Goal: Information Seeking & Learning: Learn about a topic

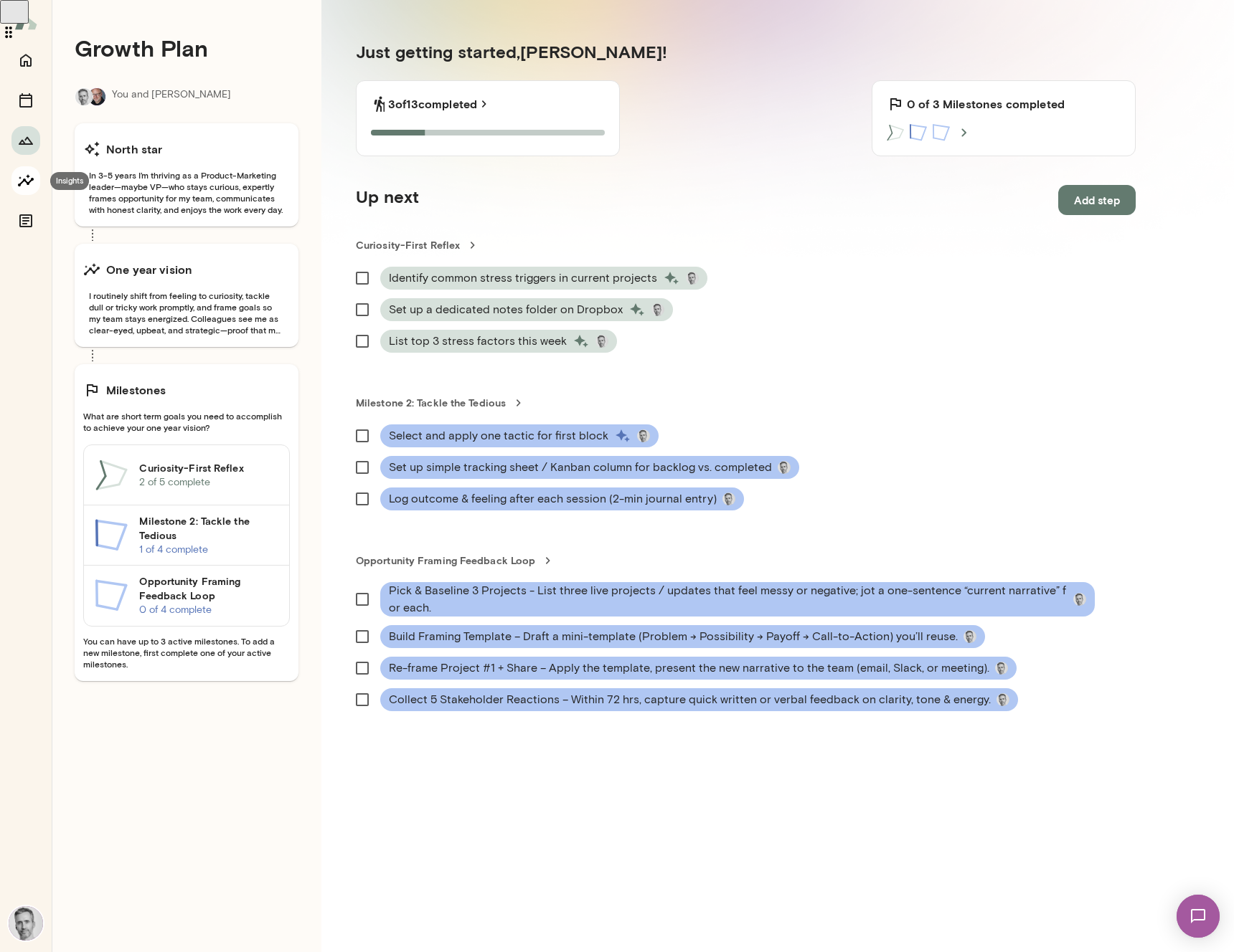
click at [25, 183] on icon "Insights" at bounding box center [26, 180] width 18 height 18
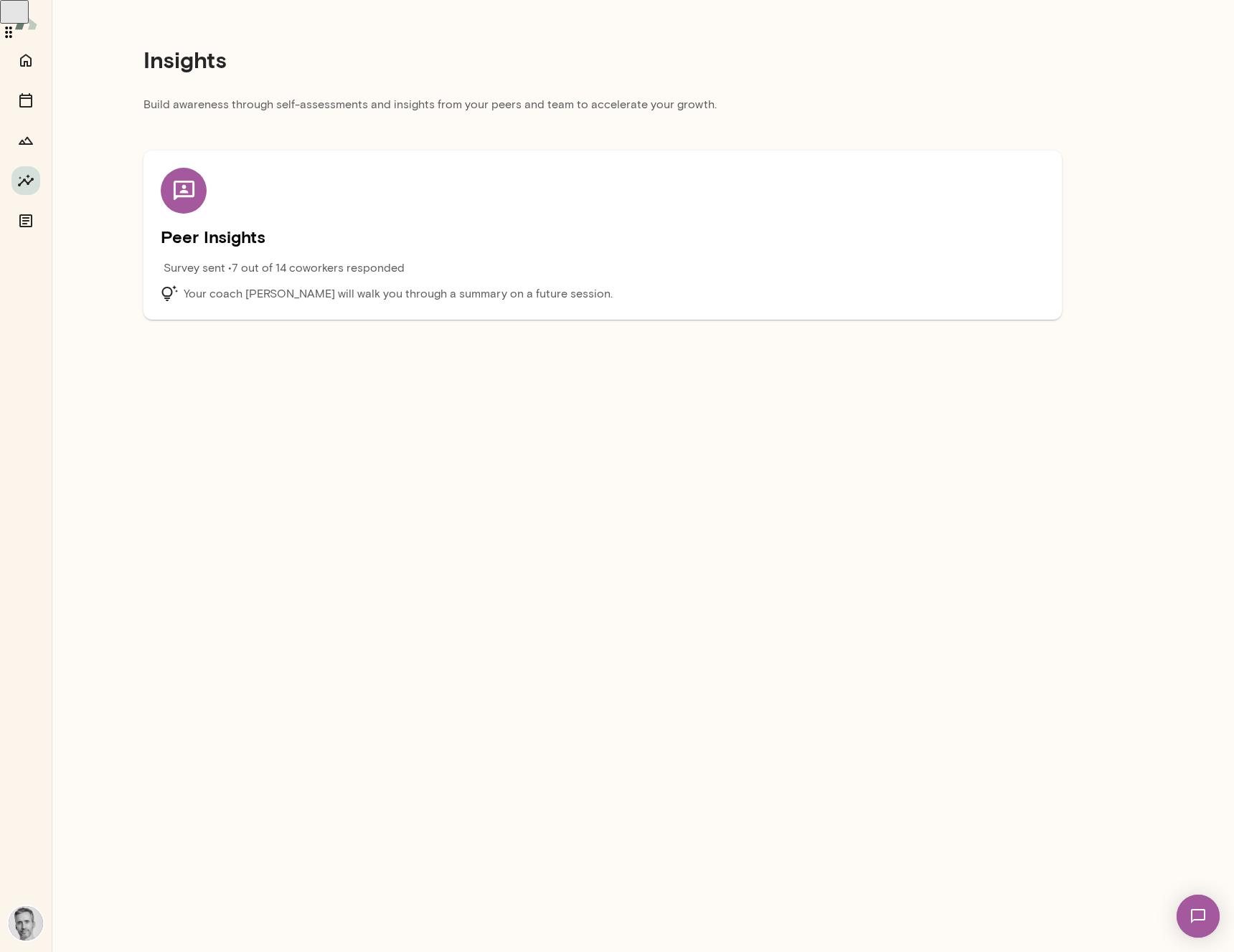
click at [234, 245] on h5 "Peer Insights" at bounding box center [602, 236] width 884 height 23
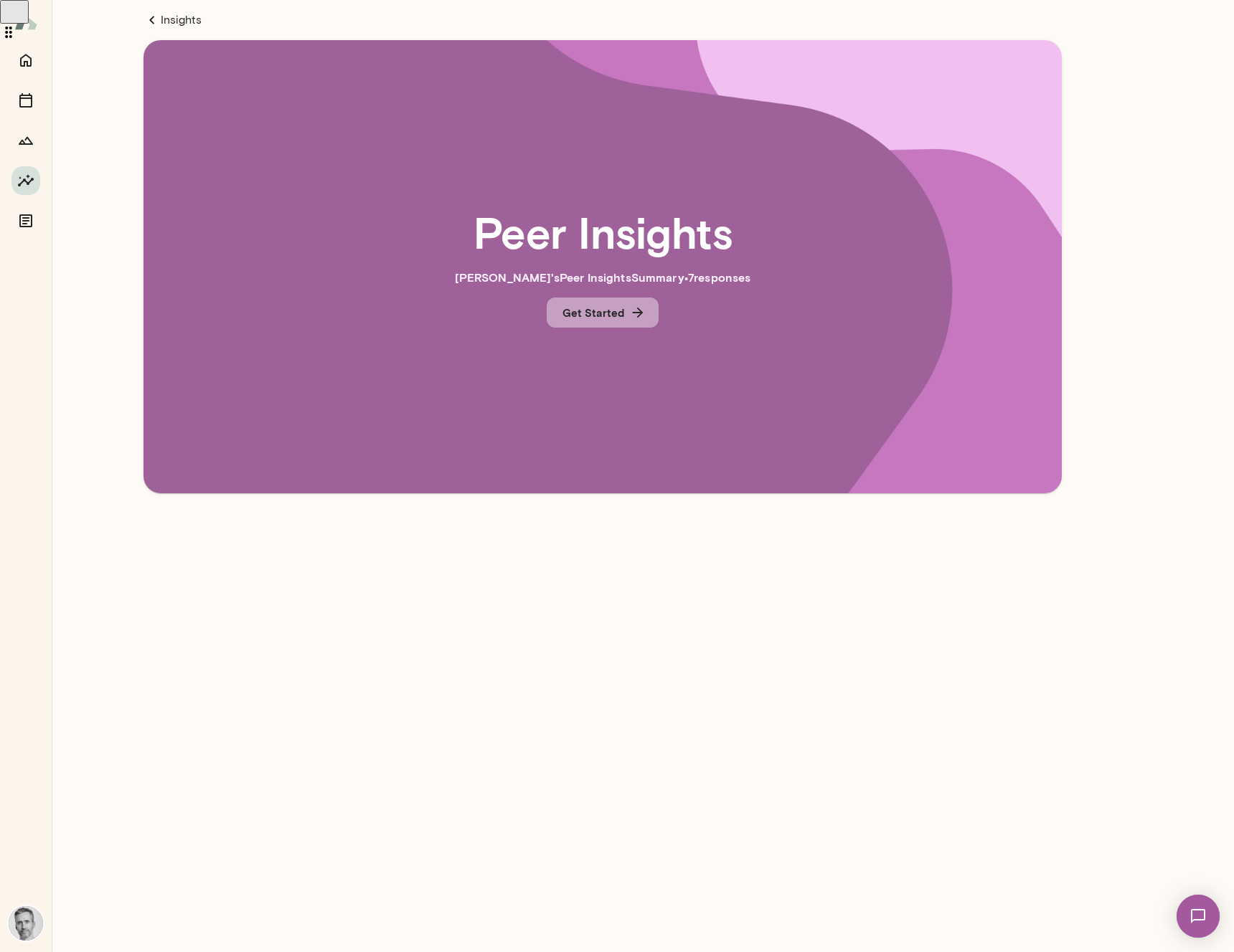
click at [637, 312] on icon "button" at bounding box center [638, 313] width 11 height 11
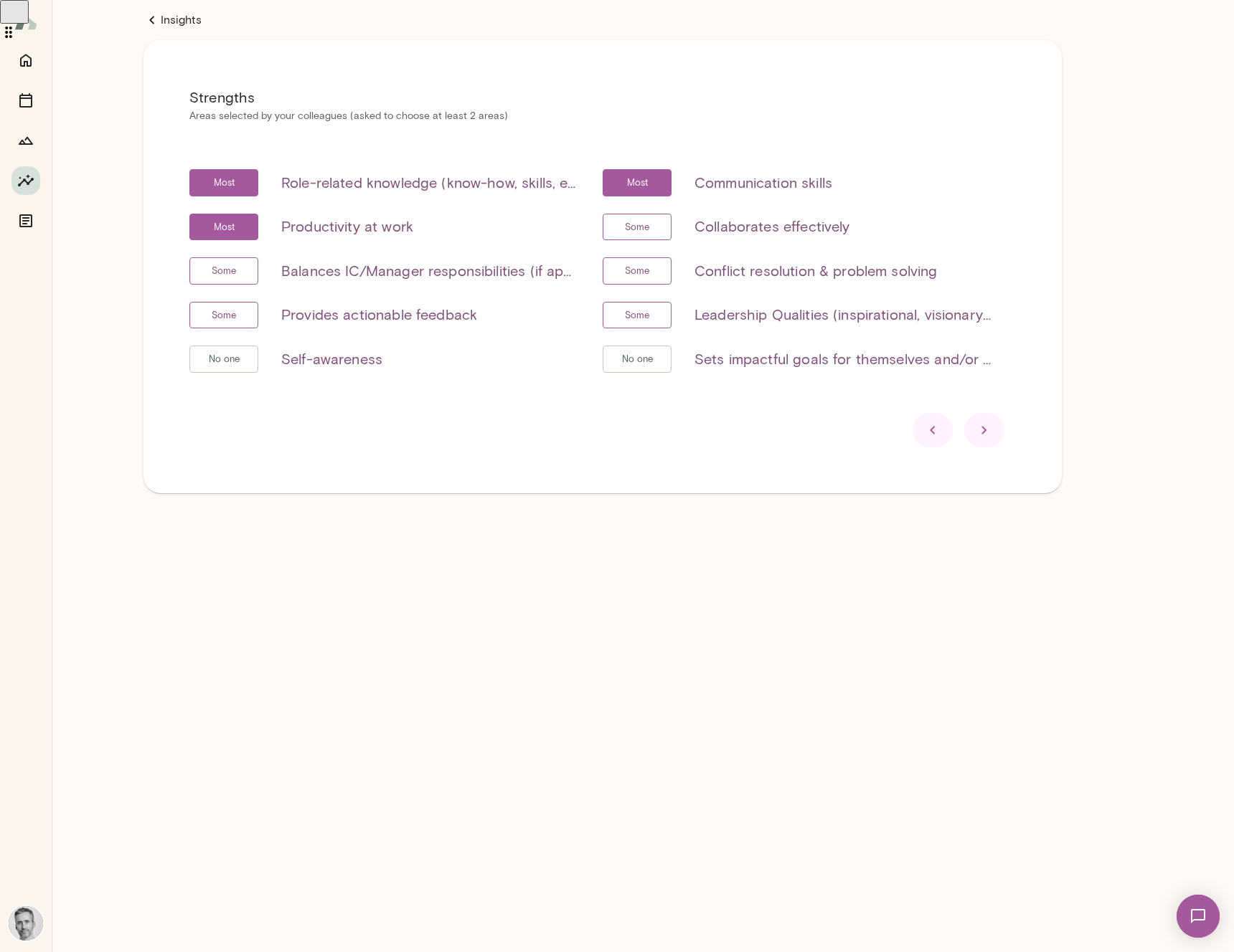
click at [980, 431] on icon at bounding box center [984, 430] width 18 height 18
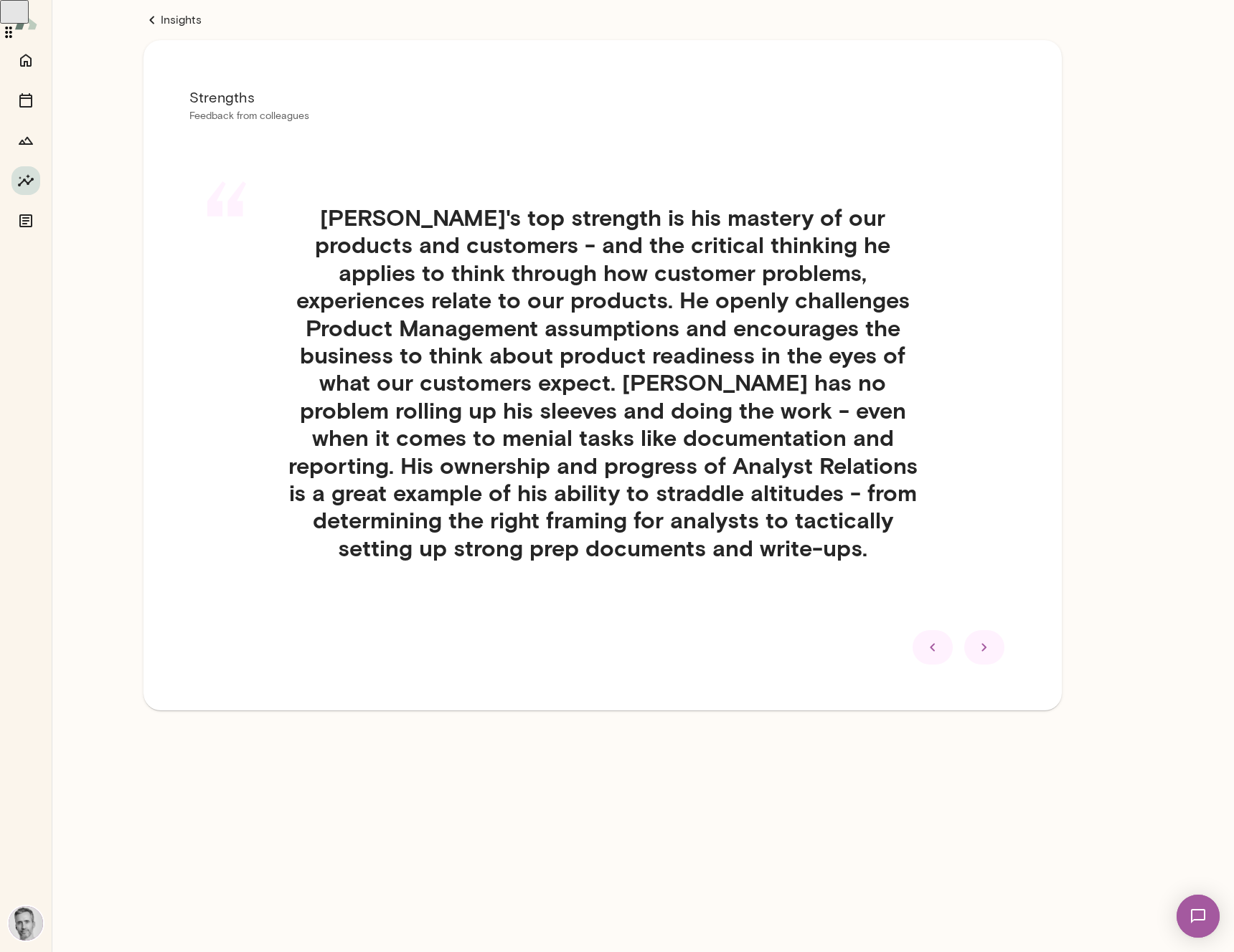
click at [986, 649] on icon at bounding box center [984, 647] width 18 height 18
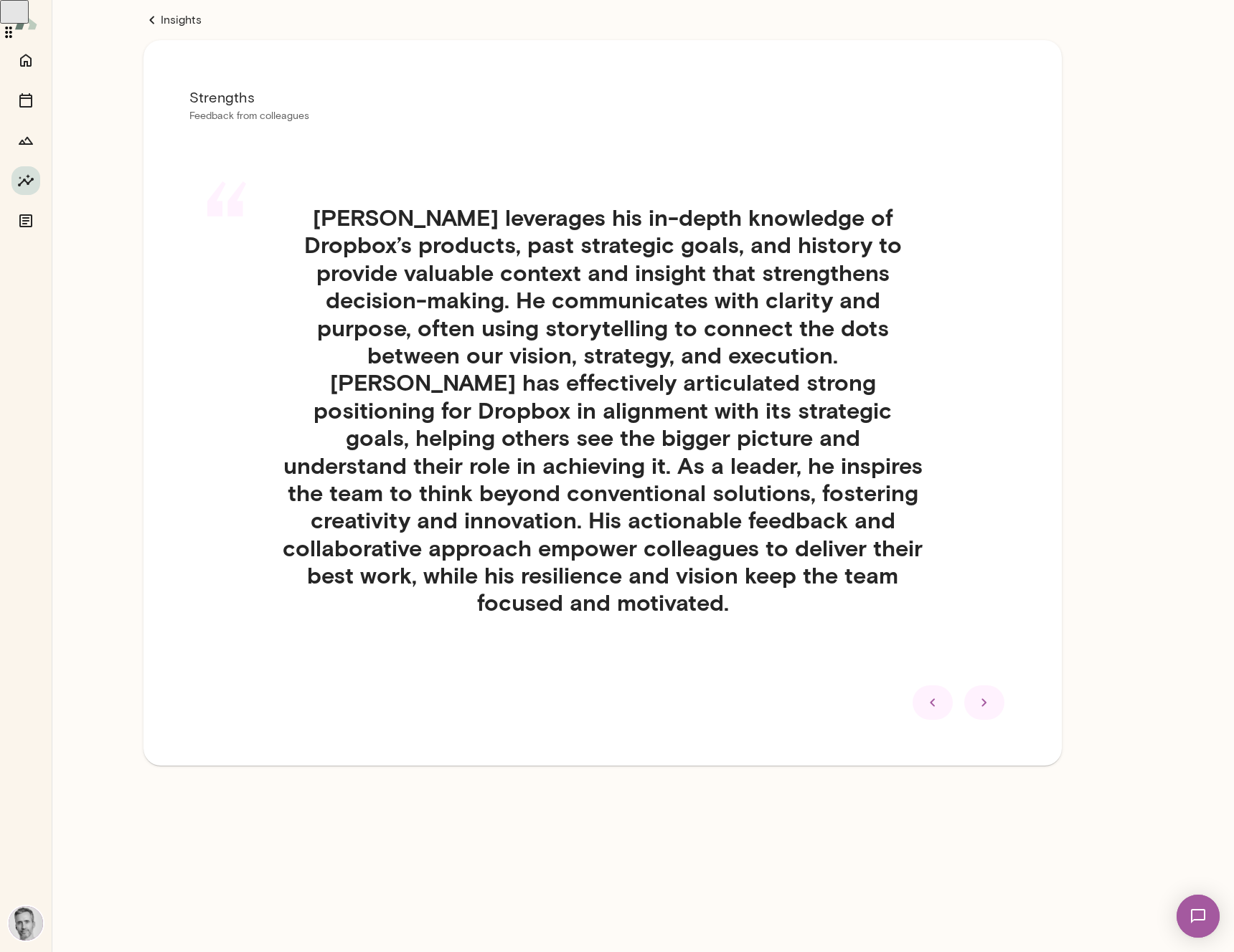
click at [984, 685] on div at bounding box center [984, 702] width 41 height 34
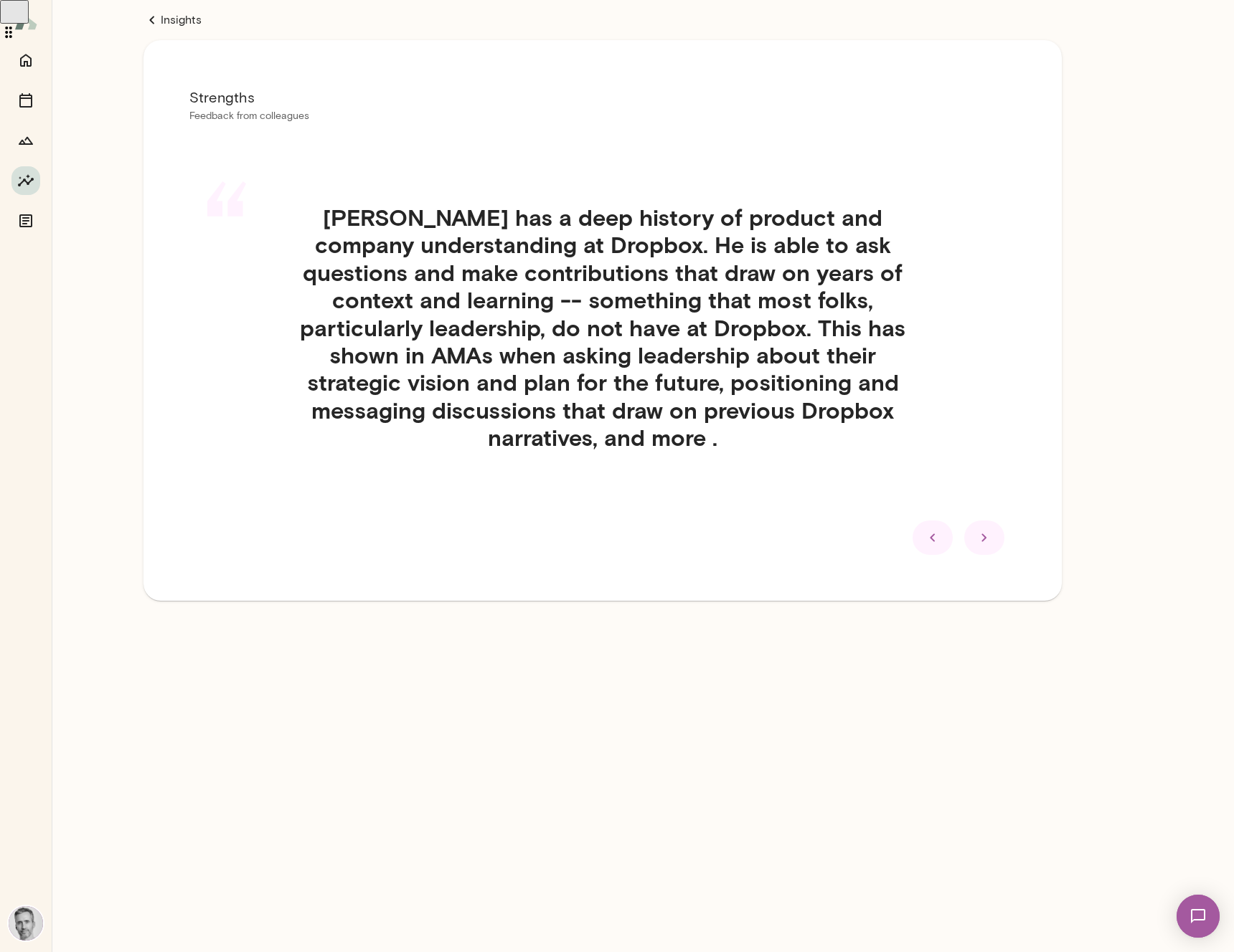
click at [995, 533] on div at bounding box center [984, 538] width 41 height 34
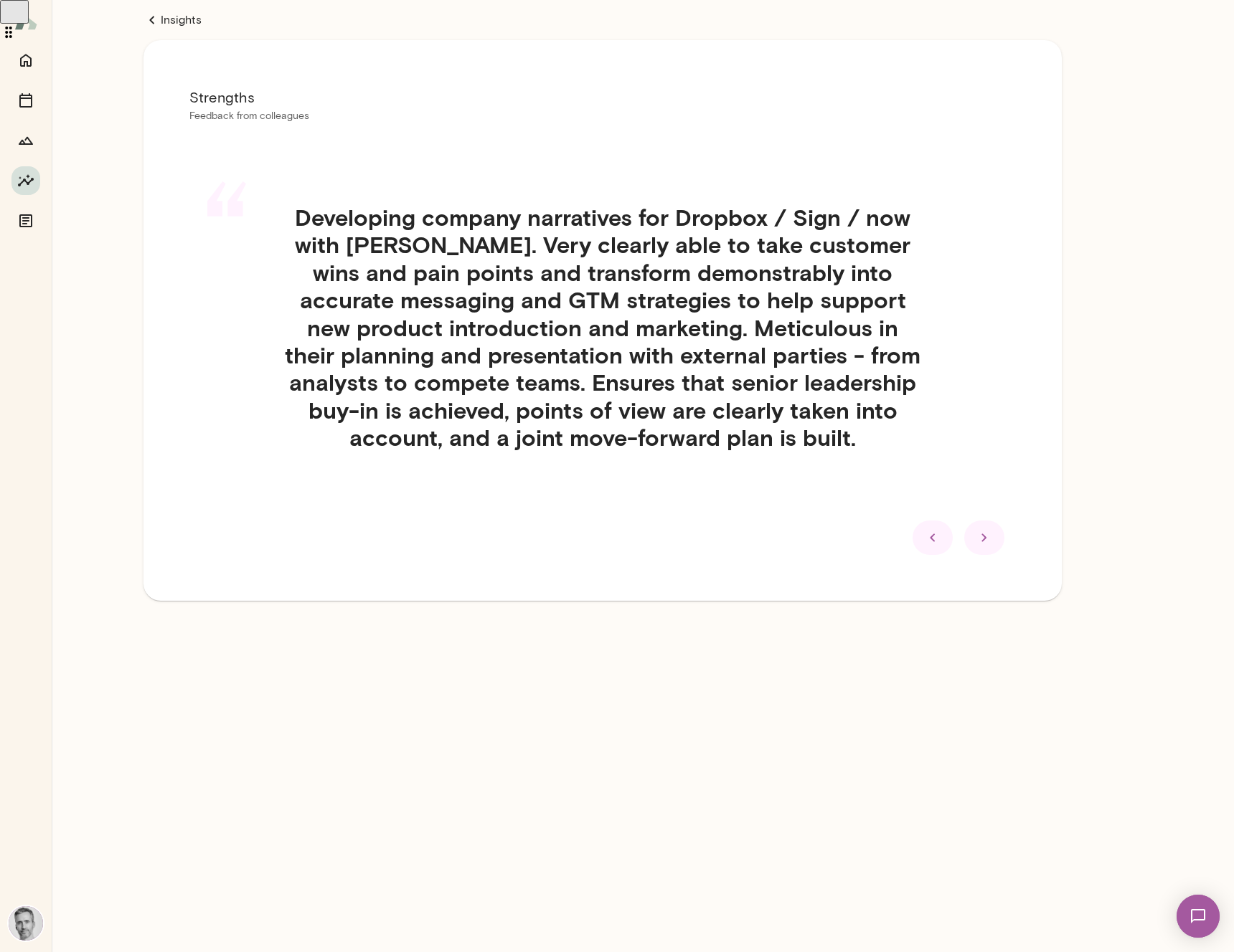
click at [991, 538] on icon at bounding box center [984, 538] width 18 height 18
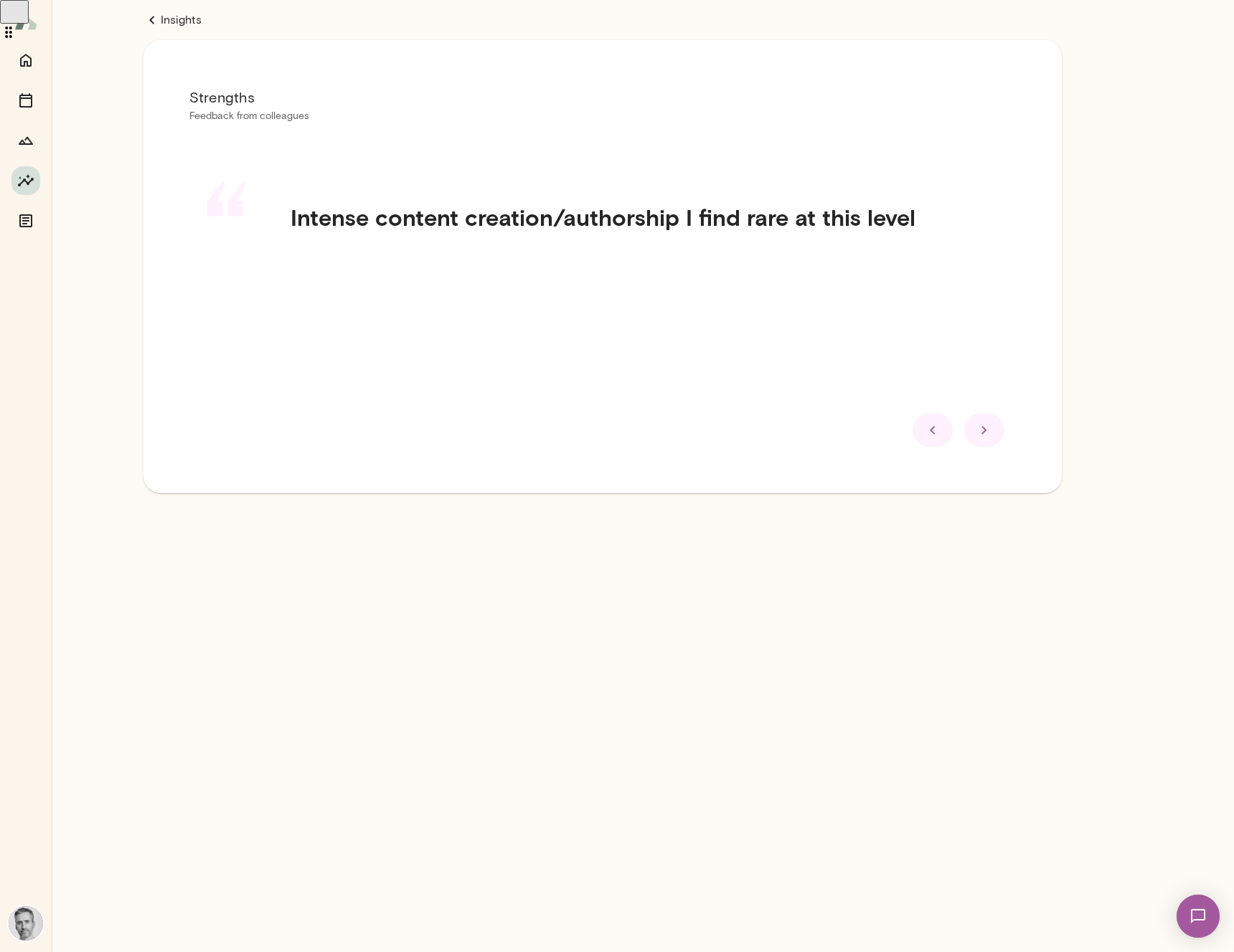
click at [985, 431] on icon at bounding box center [984, 430] width 18 height 18
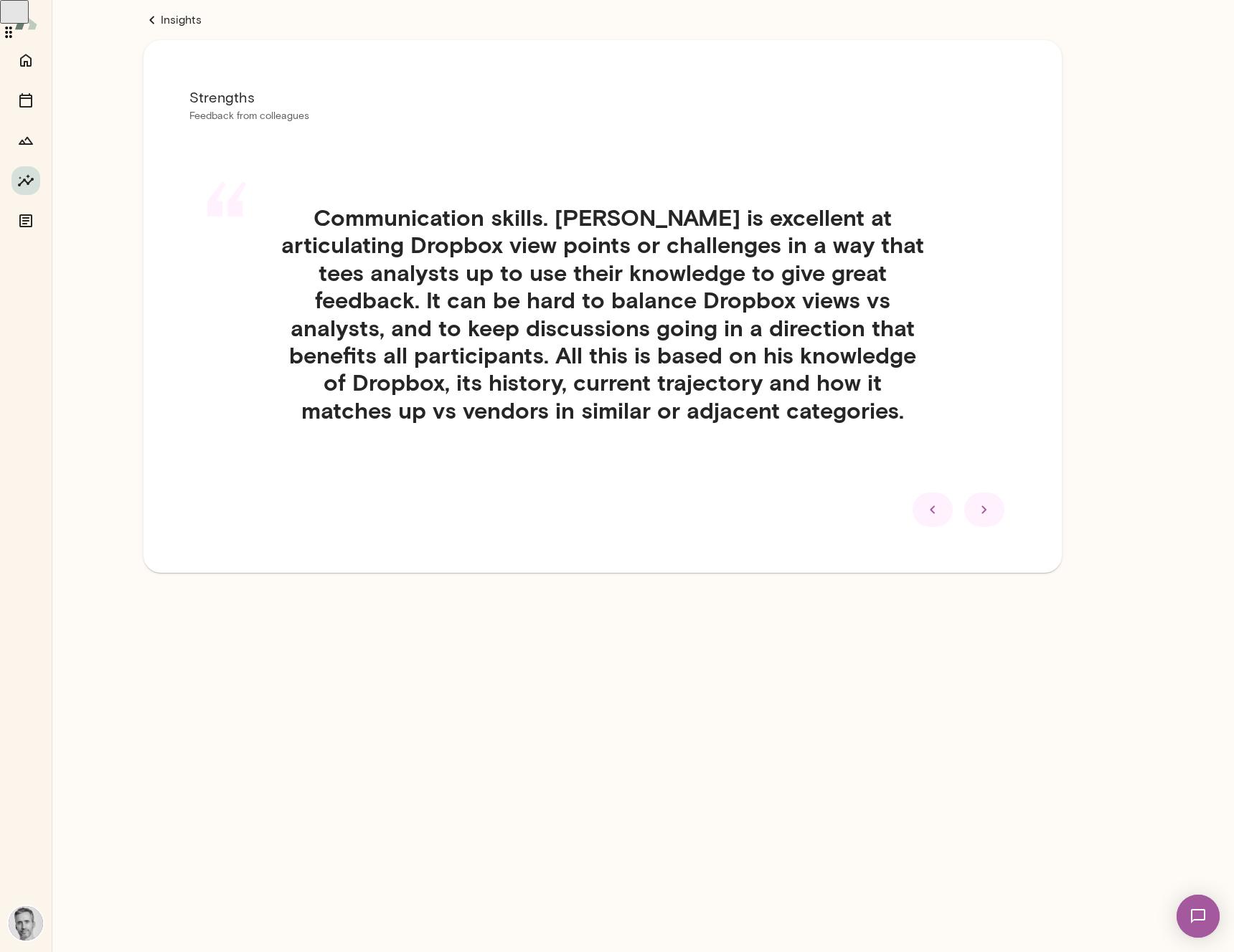
click at [982, 512] on icon at bounding box center [984, 510] width 5 height 8
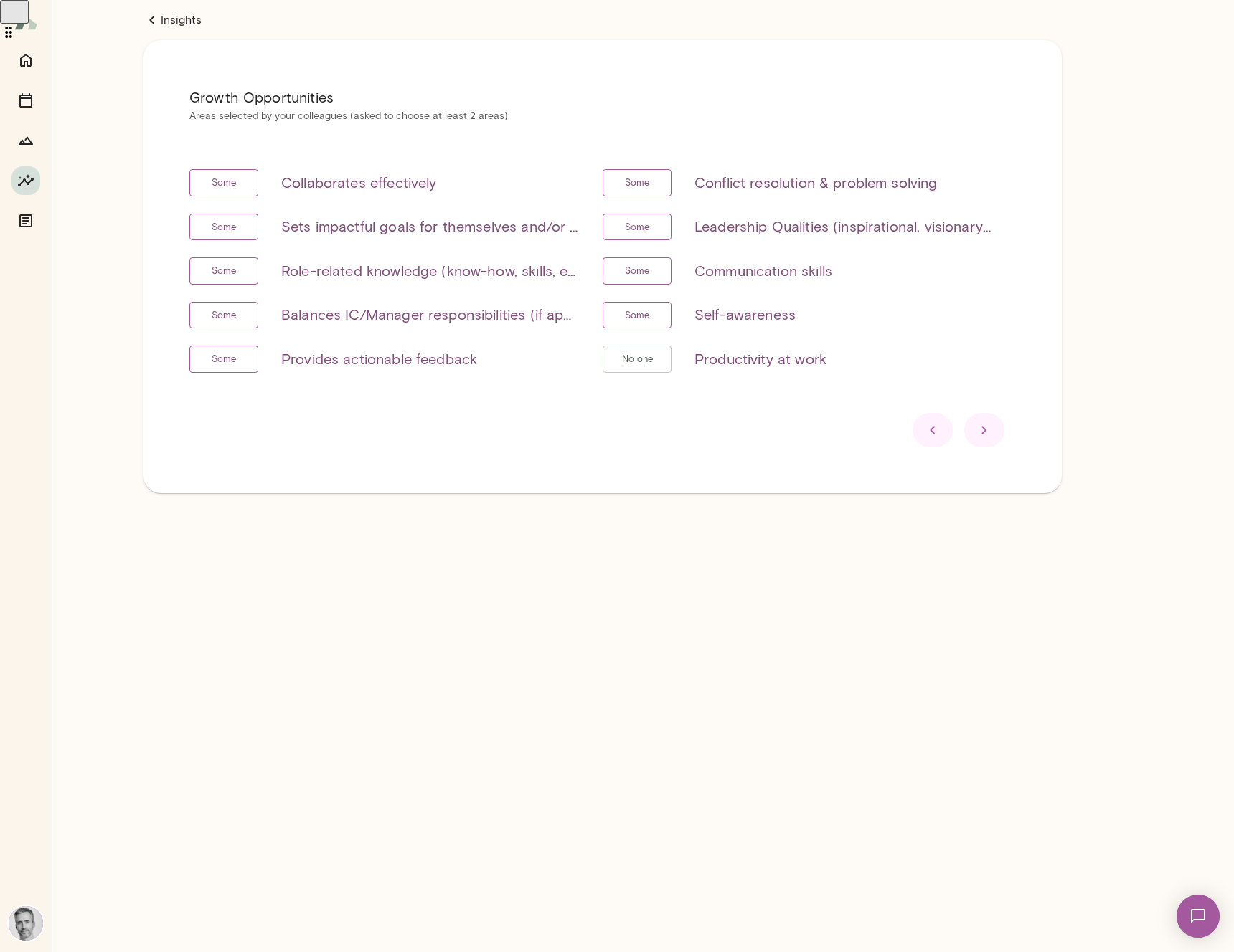
click at [987, 431] on icon at bounding box center [984, 430] width 18 height 18
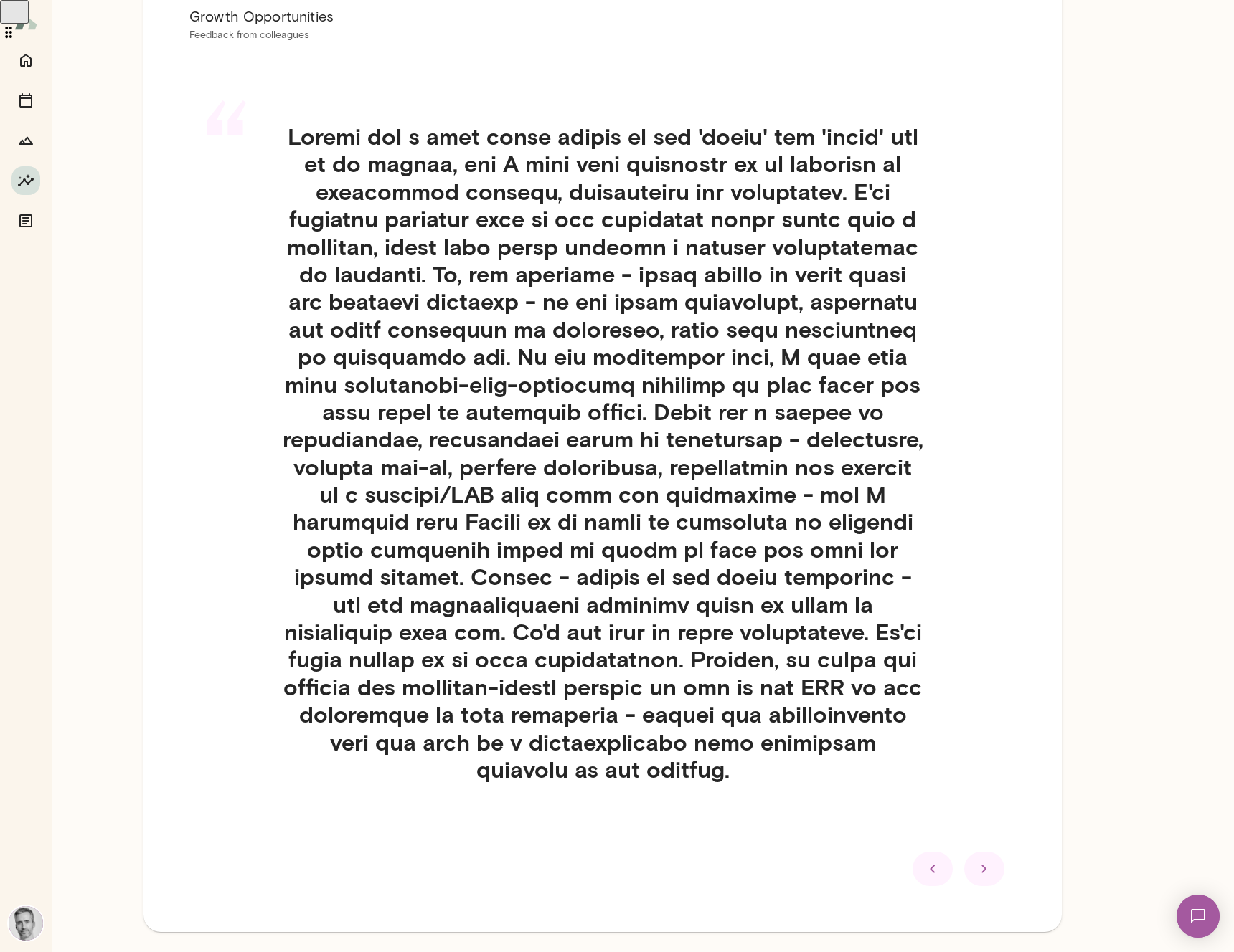
scroll to position [83, 0]
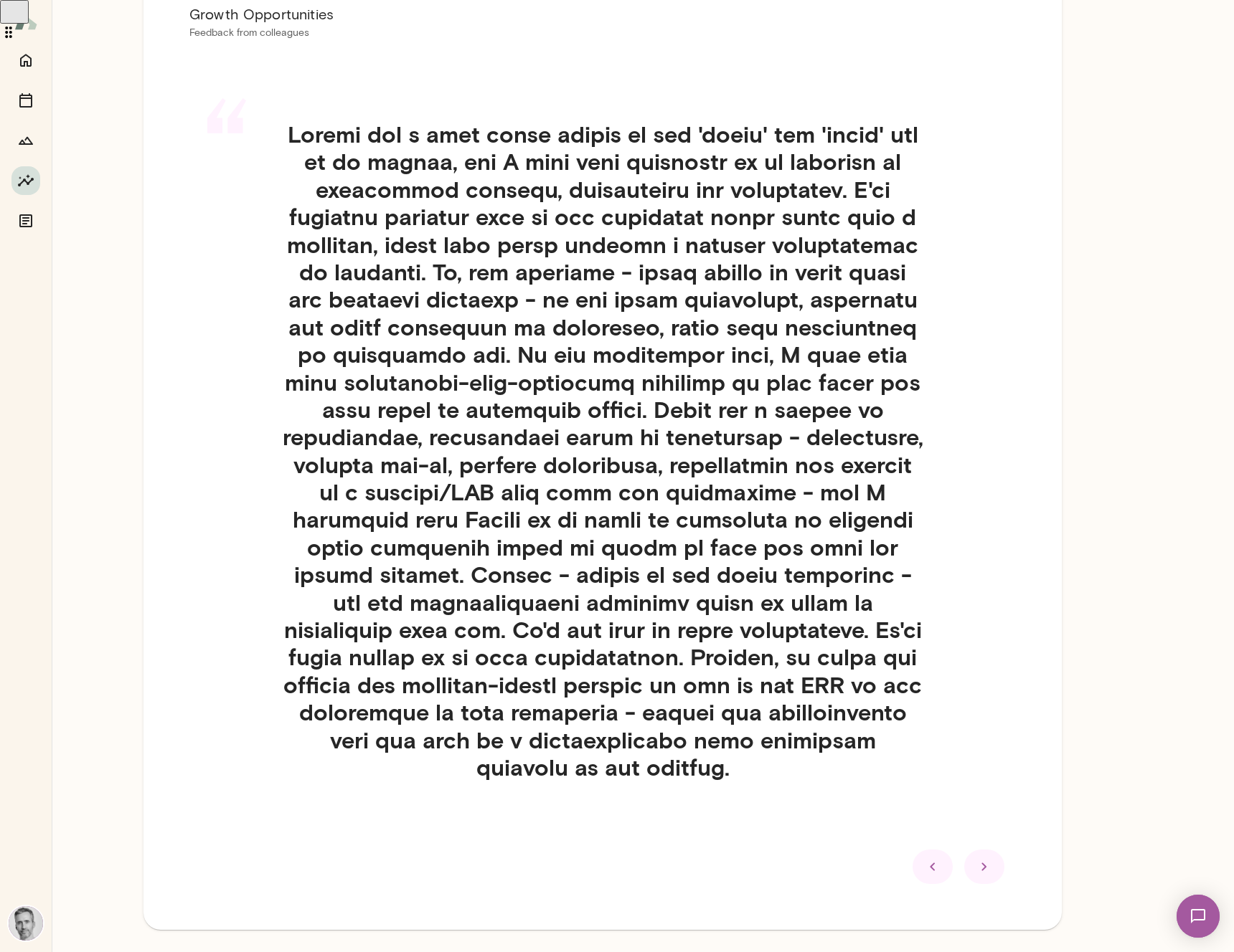
click at [993, 874] on div at bounding box center [984, 866] width 41 height 34
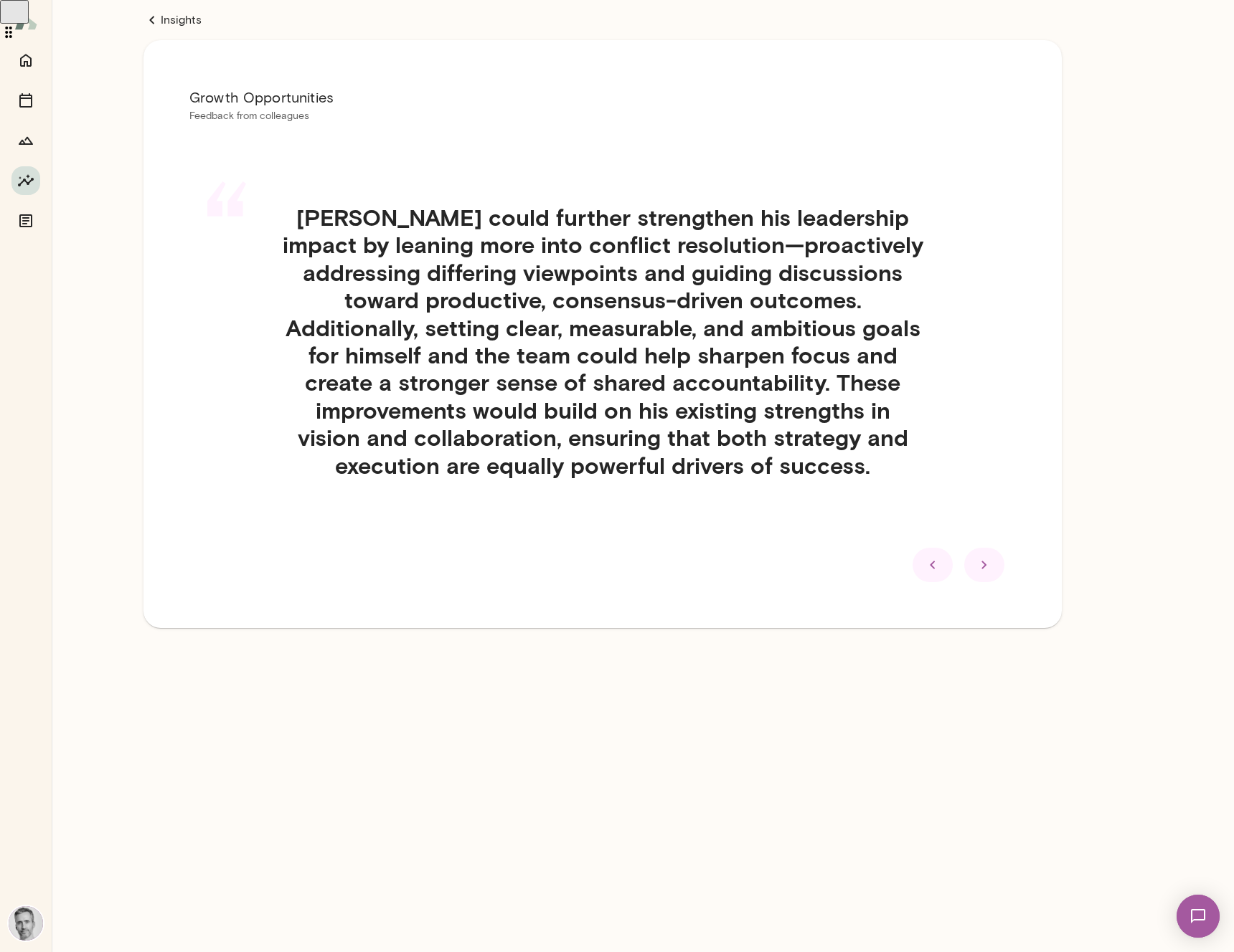
scroll to position [0, 0]
click at [970, 674] on div "Growth Opportunities Feedback from colleagues “ [PERSON_NAME] could further str…" at bounding box center [603, 357] width 918 height 657
click at [985, 565] on icon at bounding box center [984, 565] width 18 height 18
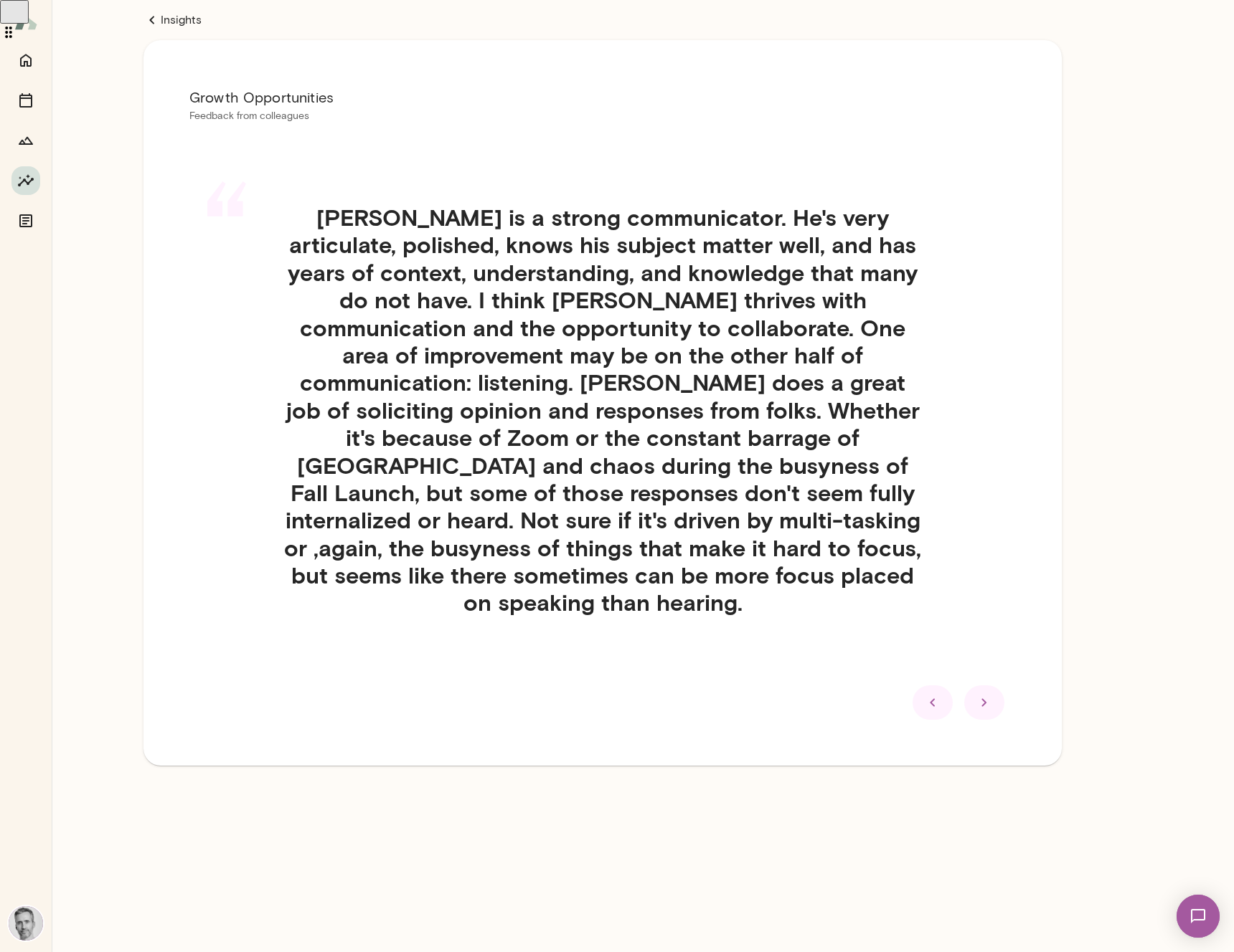
click at [982, 694] on icon at bounding box center [984, 703] width 18 height 18
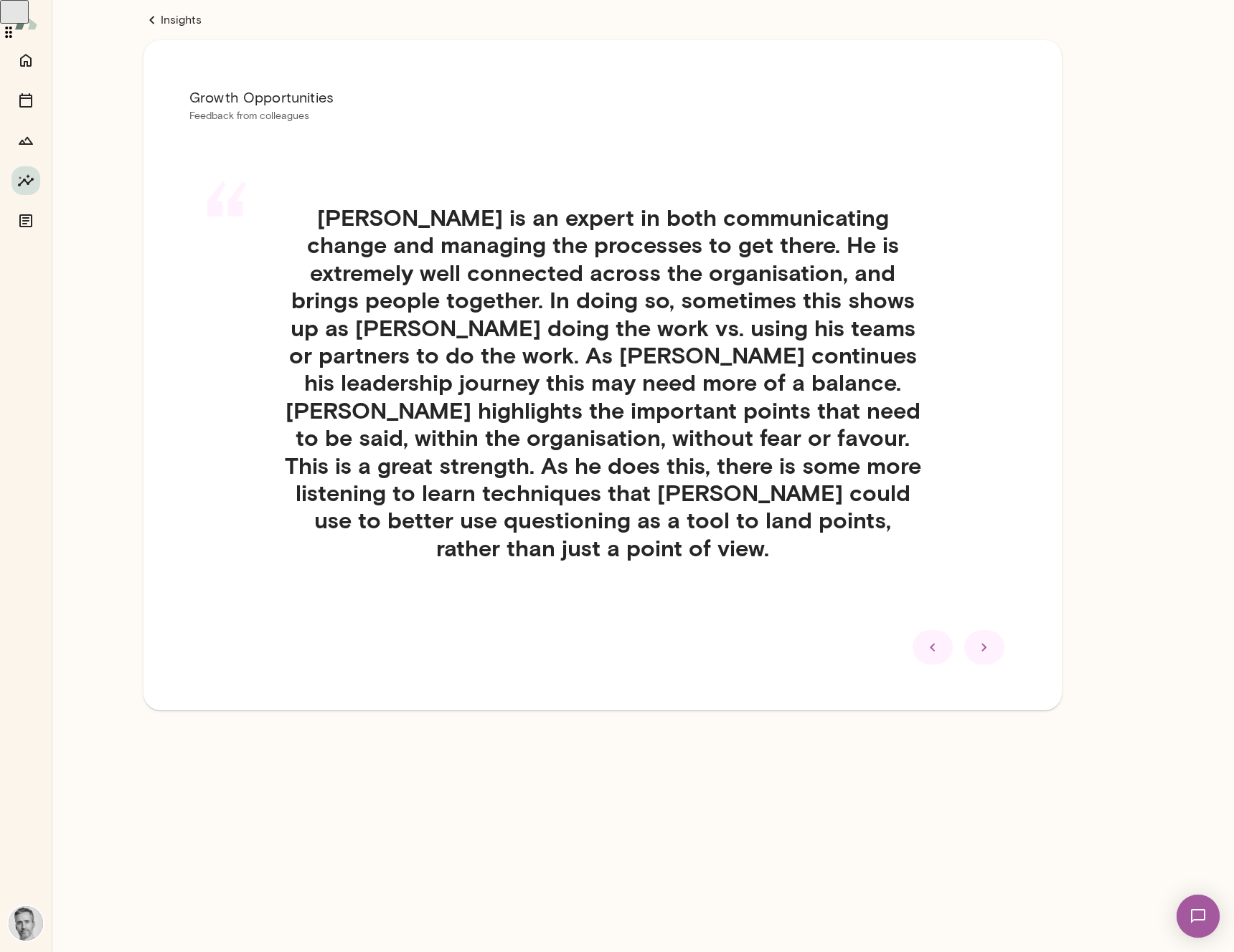
click at [988, 638] on icon at bounding box center [984, 647] width 18 height 18
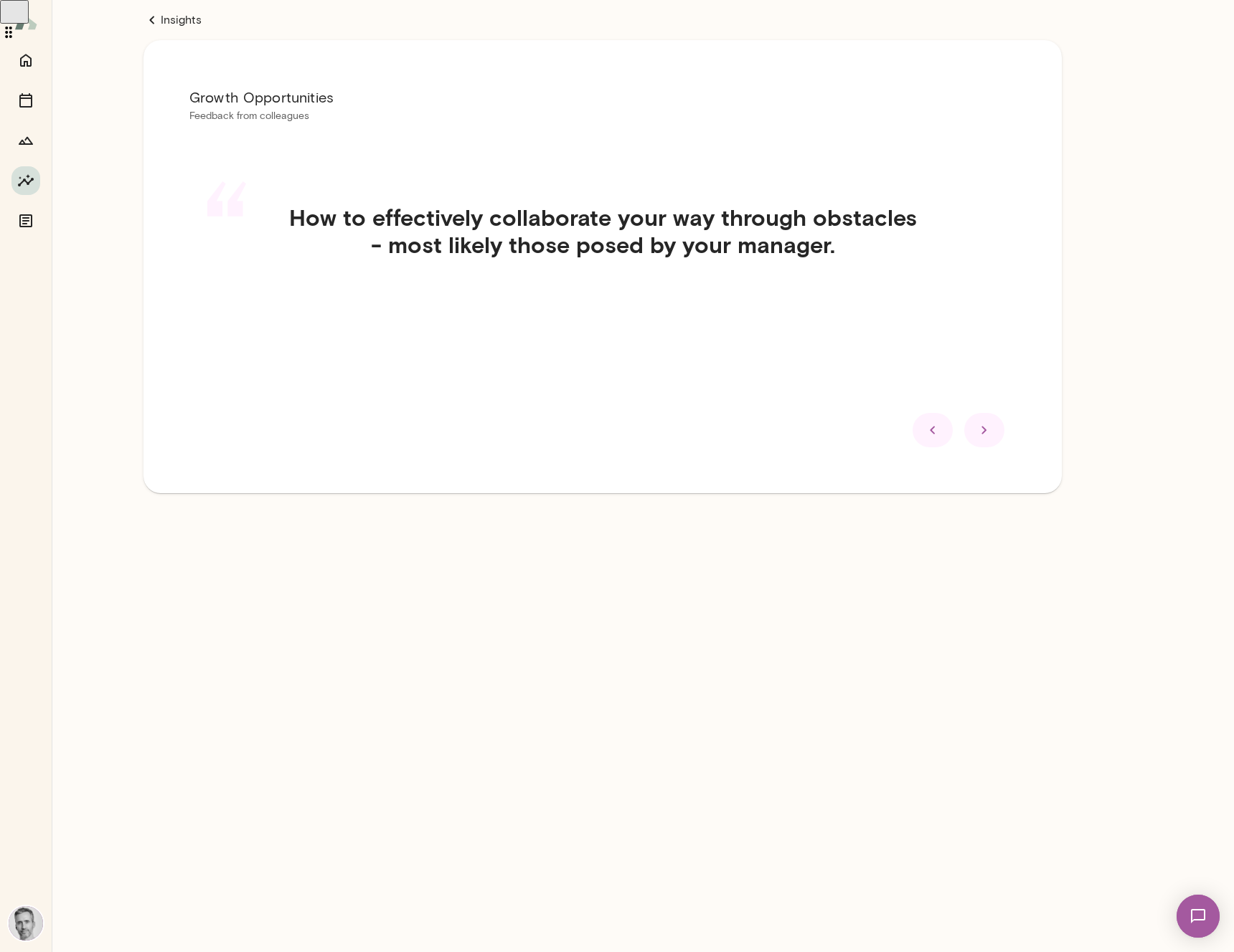
drag, startPoint x: 988, startPoint y: 441, endPoint x: 988, endPoint y: 432, distance: 9.0
click at [988, 438] on div at bounding box center [984, 430] width 41 height 34
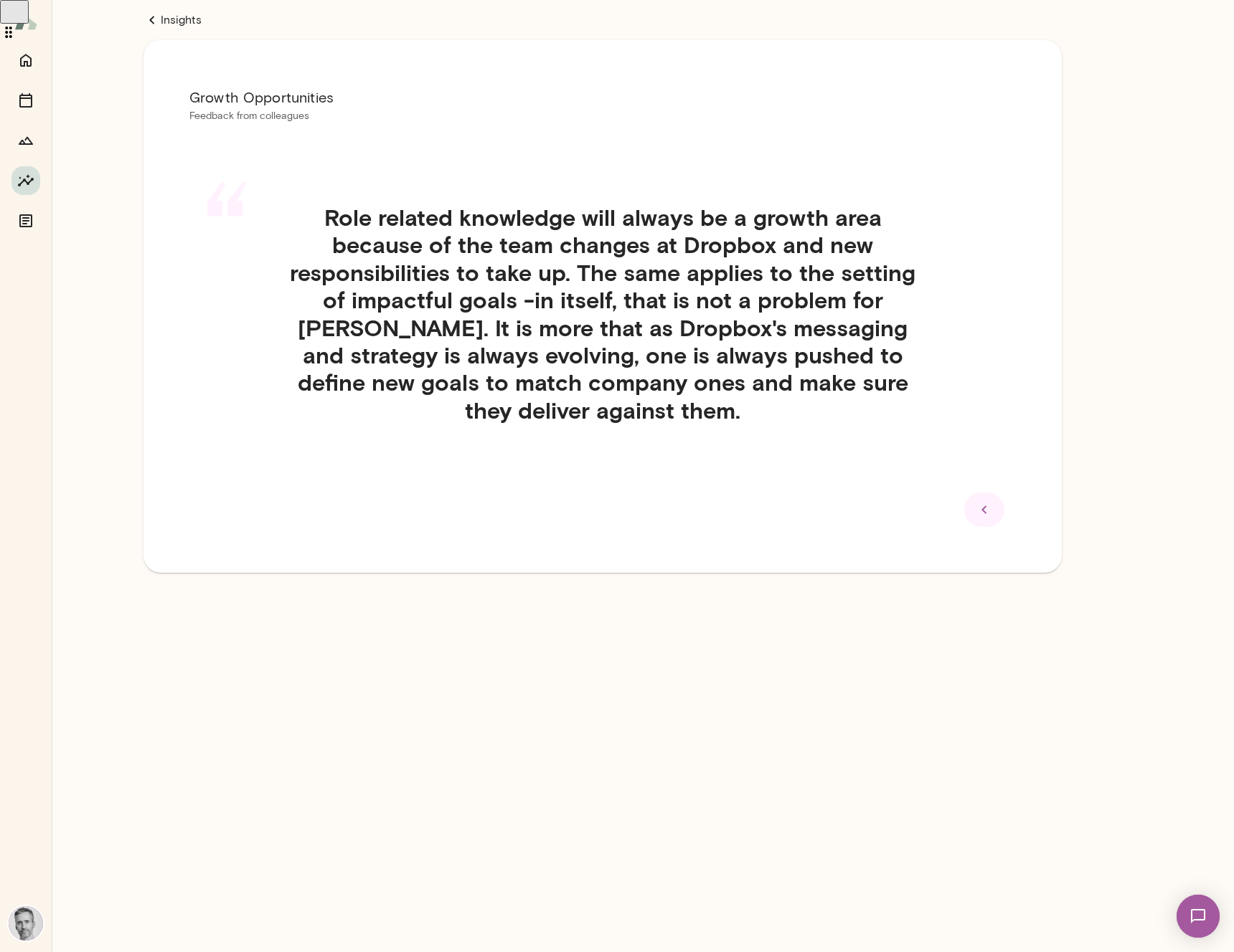
click at [988, 507] on icon at bounding box center [984, 509] width 18 height 18
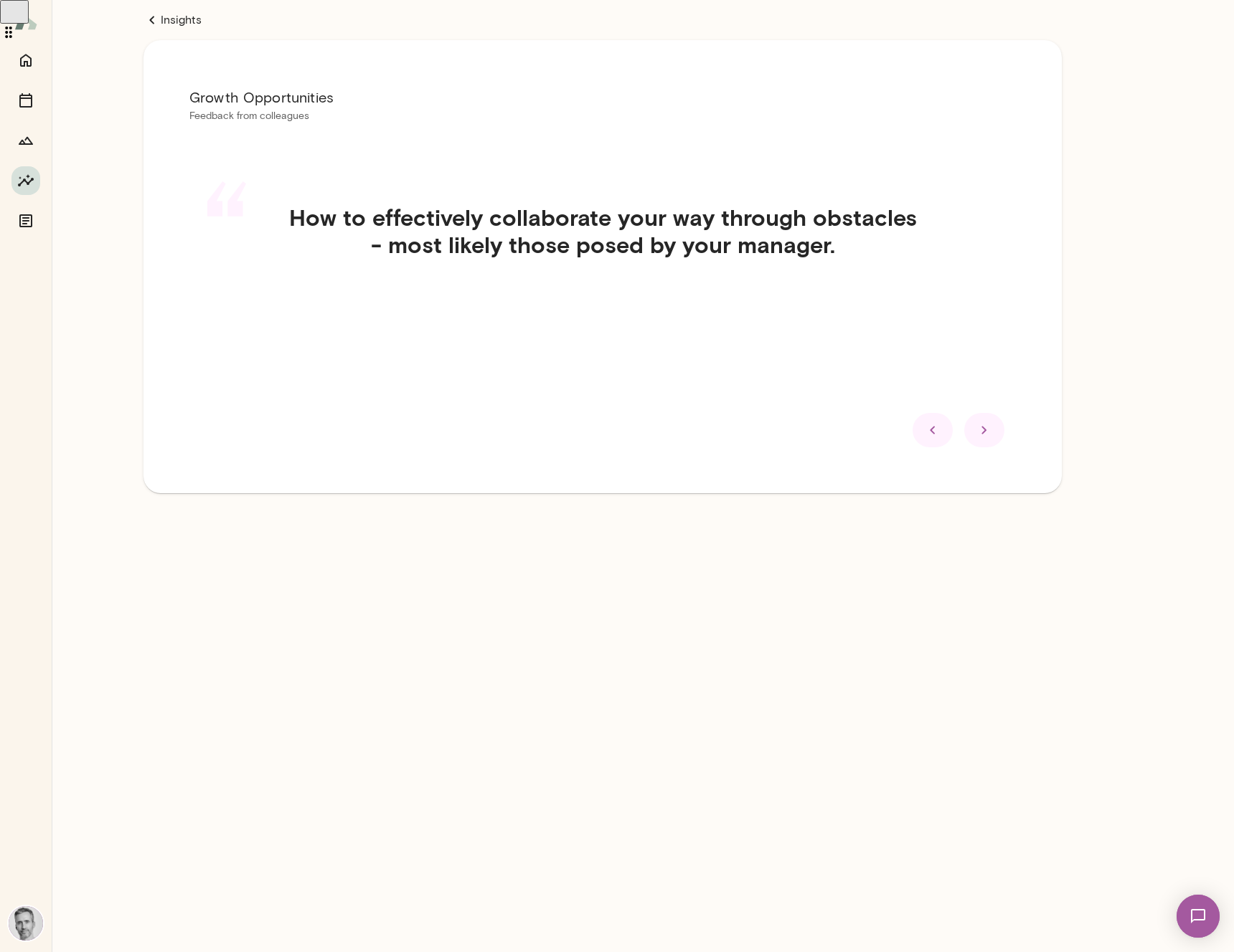
click at [939, 434] on icon at bounding box center [933, 430] width 18 height 18
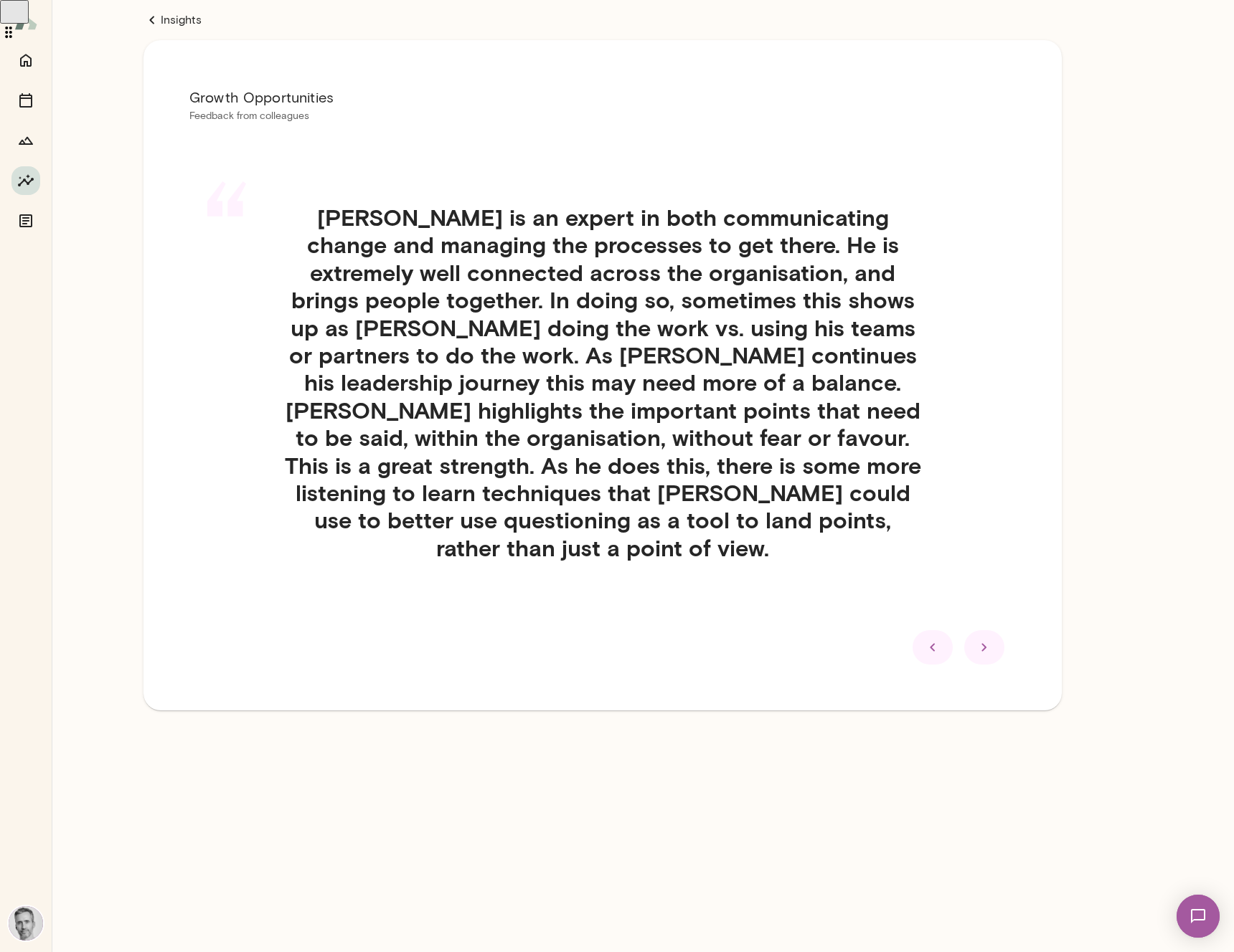
click at [936, 638] on icon at bounding box center [933, 647] width 18 height 18
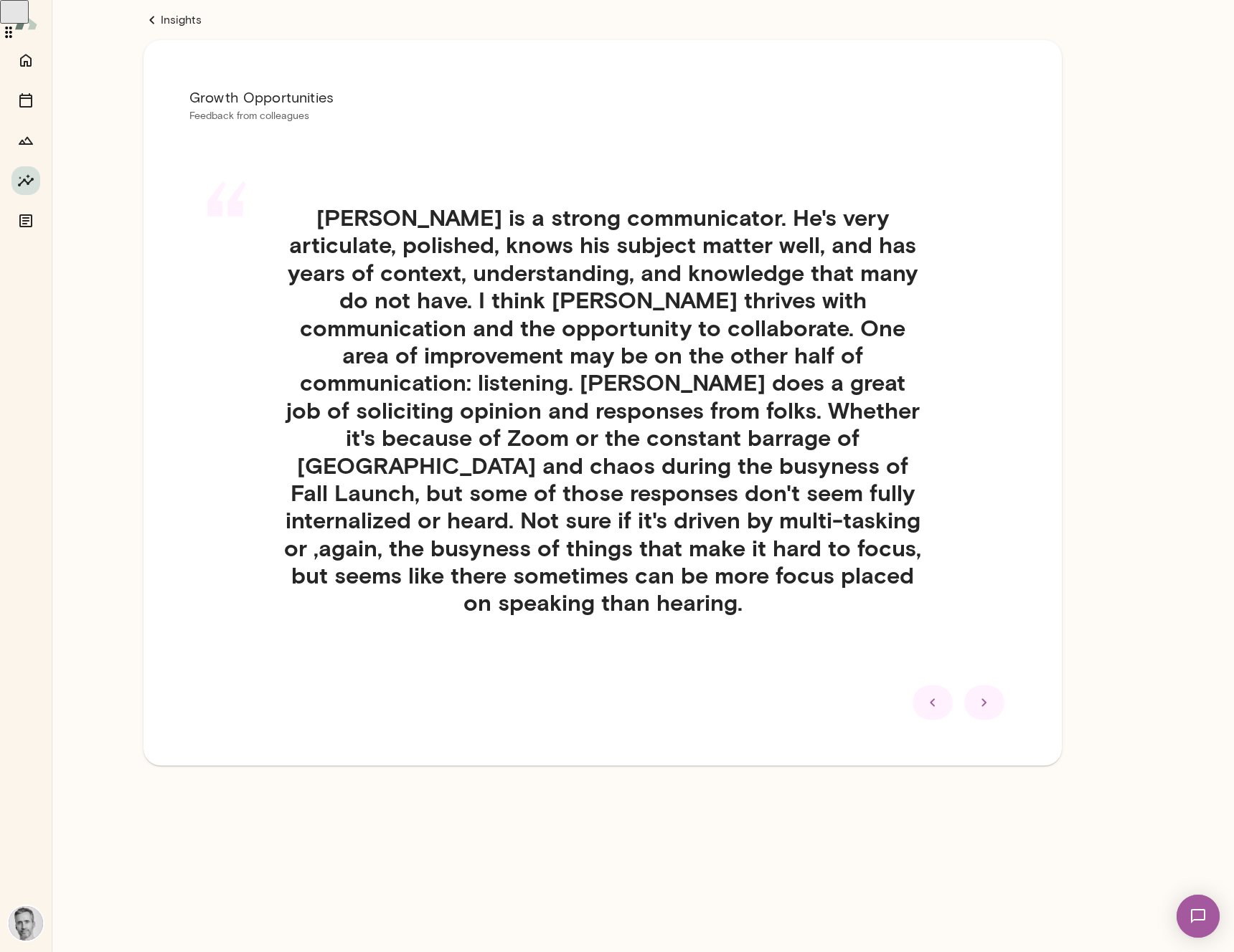
click at [936, 694] on icon at bounding box center [933, 703] width 18 height 18
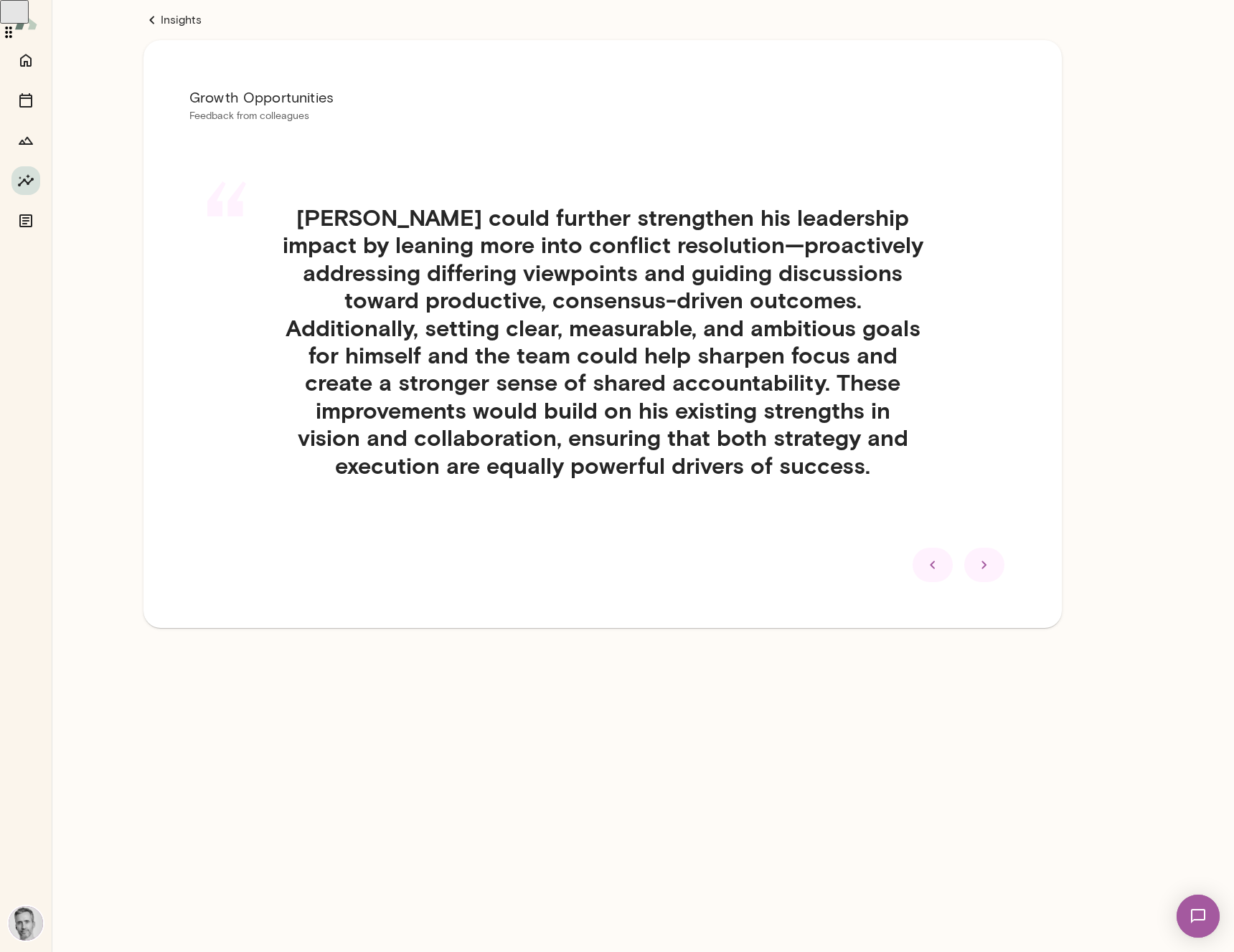
click at [928, 568] on icon at bounding box center [933, 565] width 18 height 18
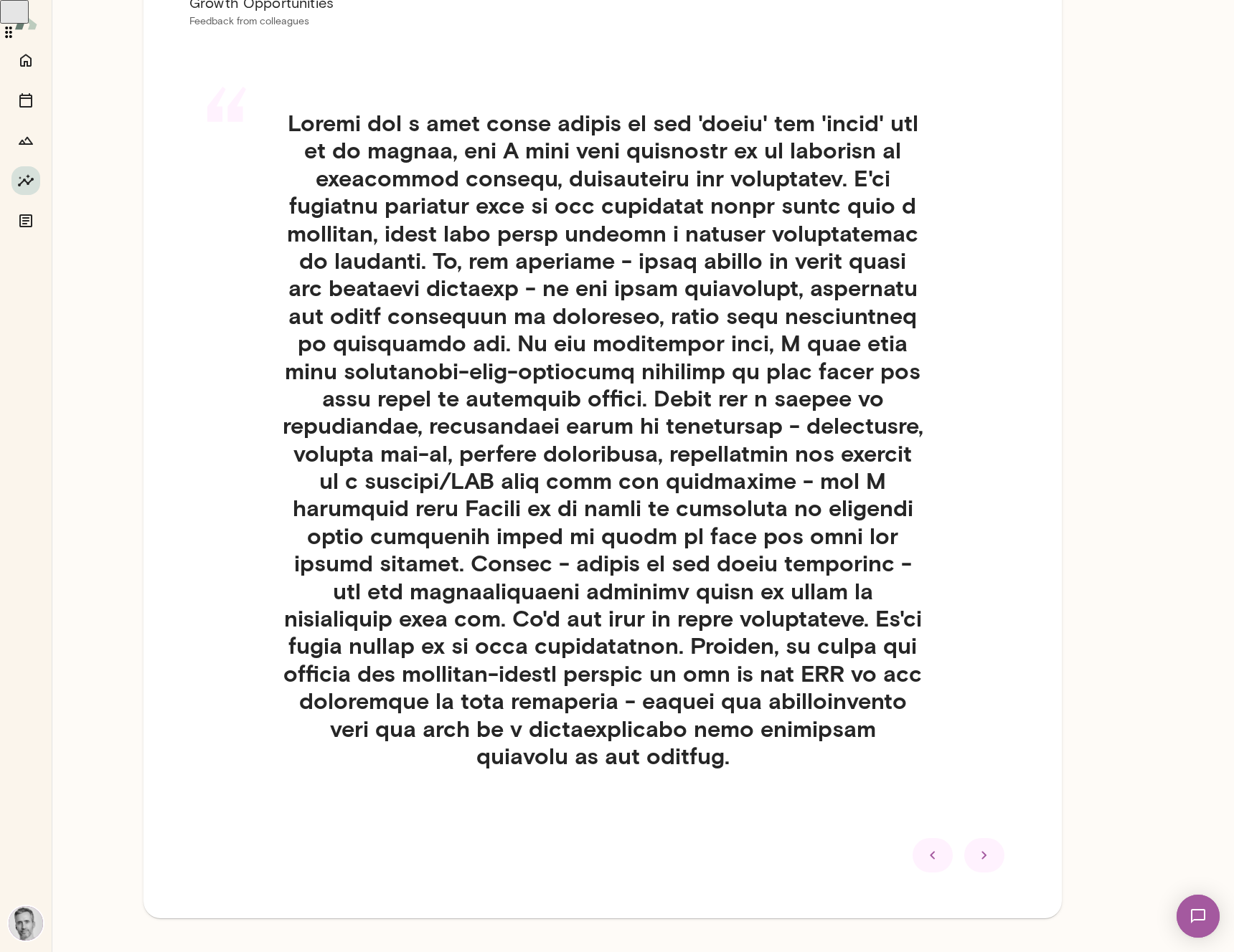
scroll to position [91, 0]
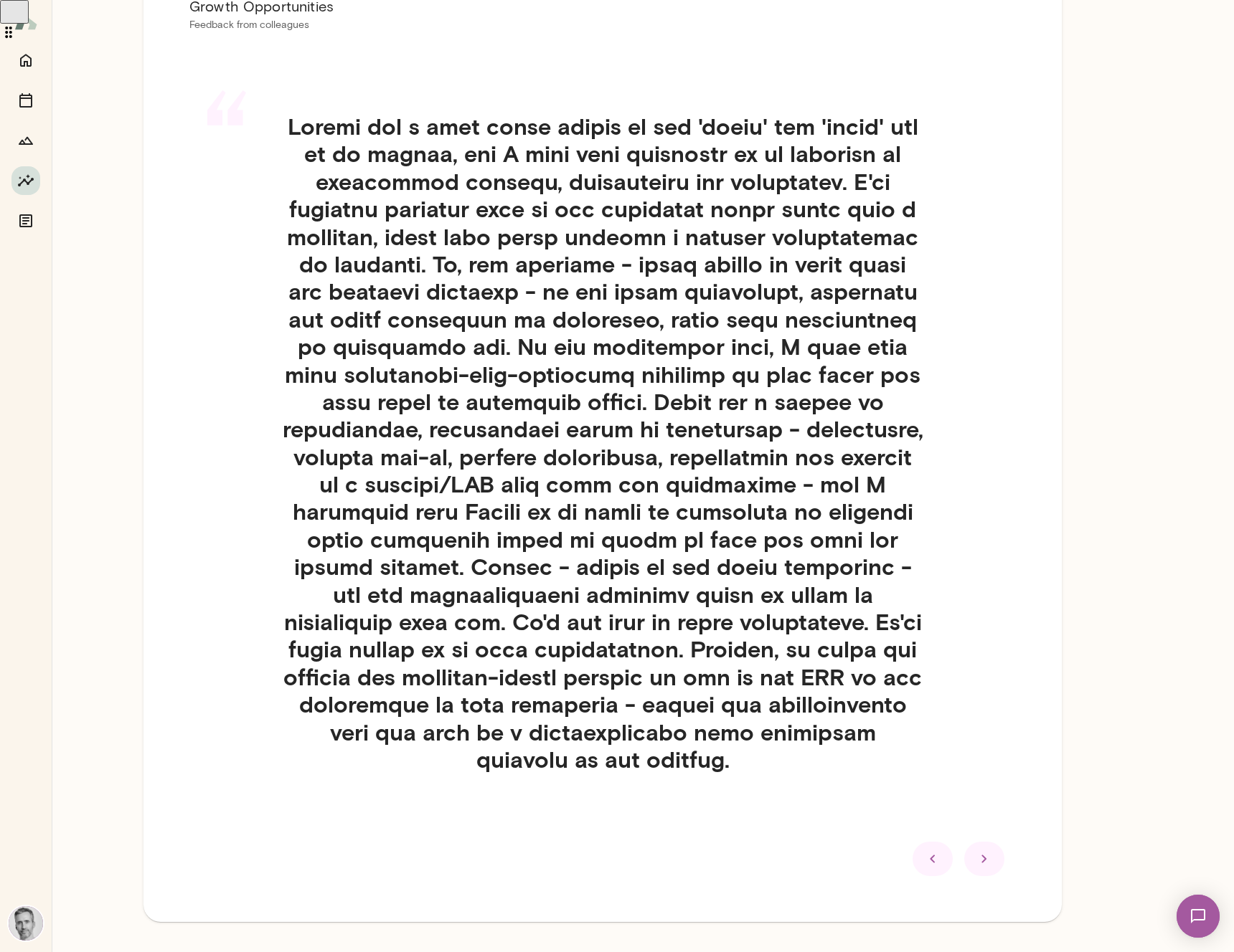
click at [932, 853] on icon at bounding box center [933, 859] width 18 height 18
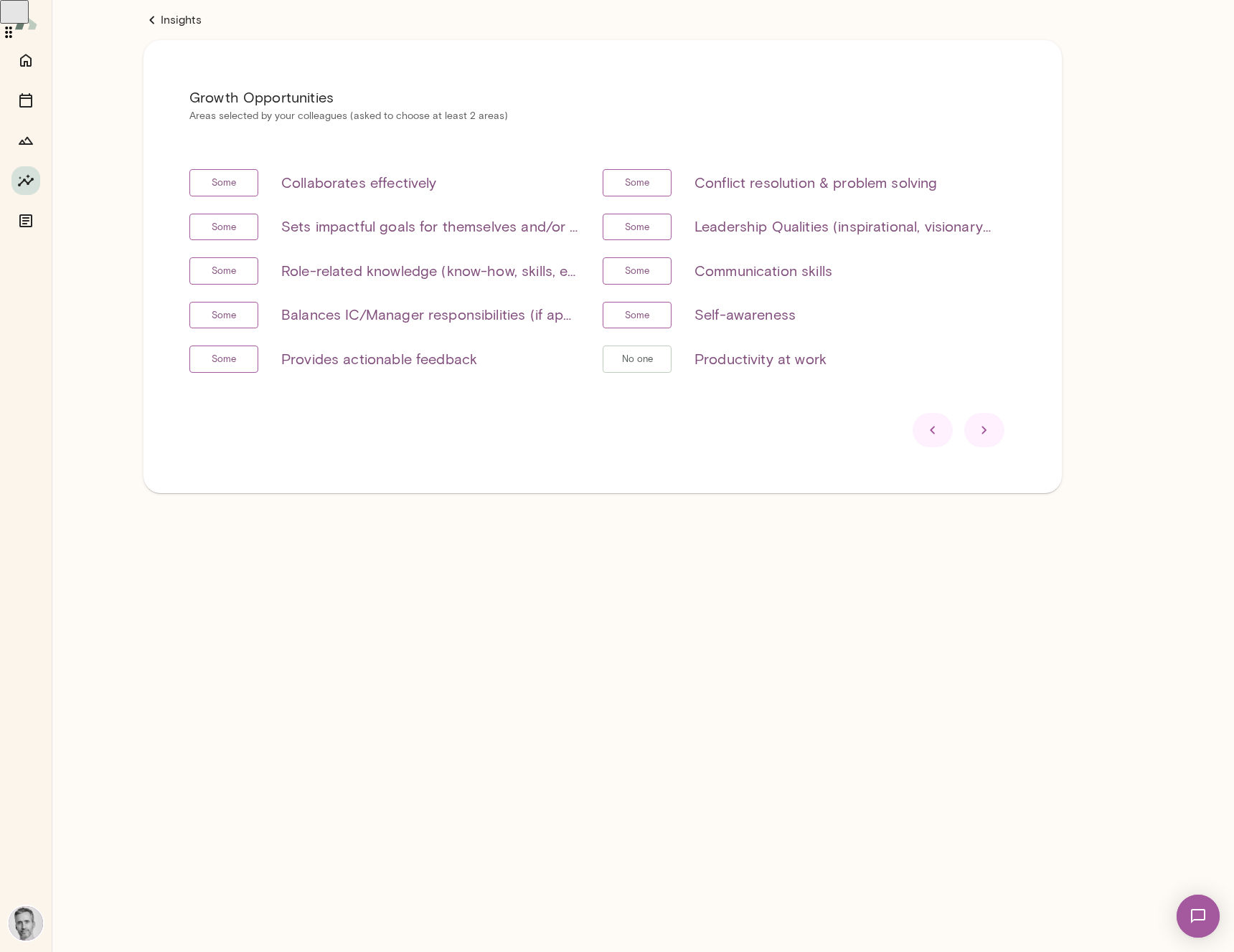
click at [936, 431] on icon at bounding box center [933, 430] width 18 height 18
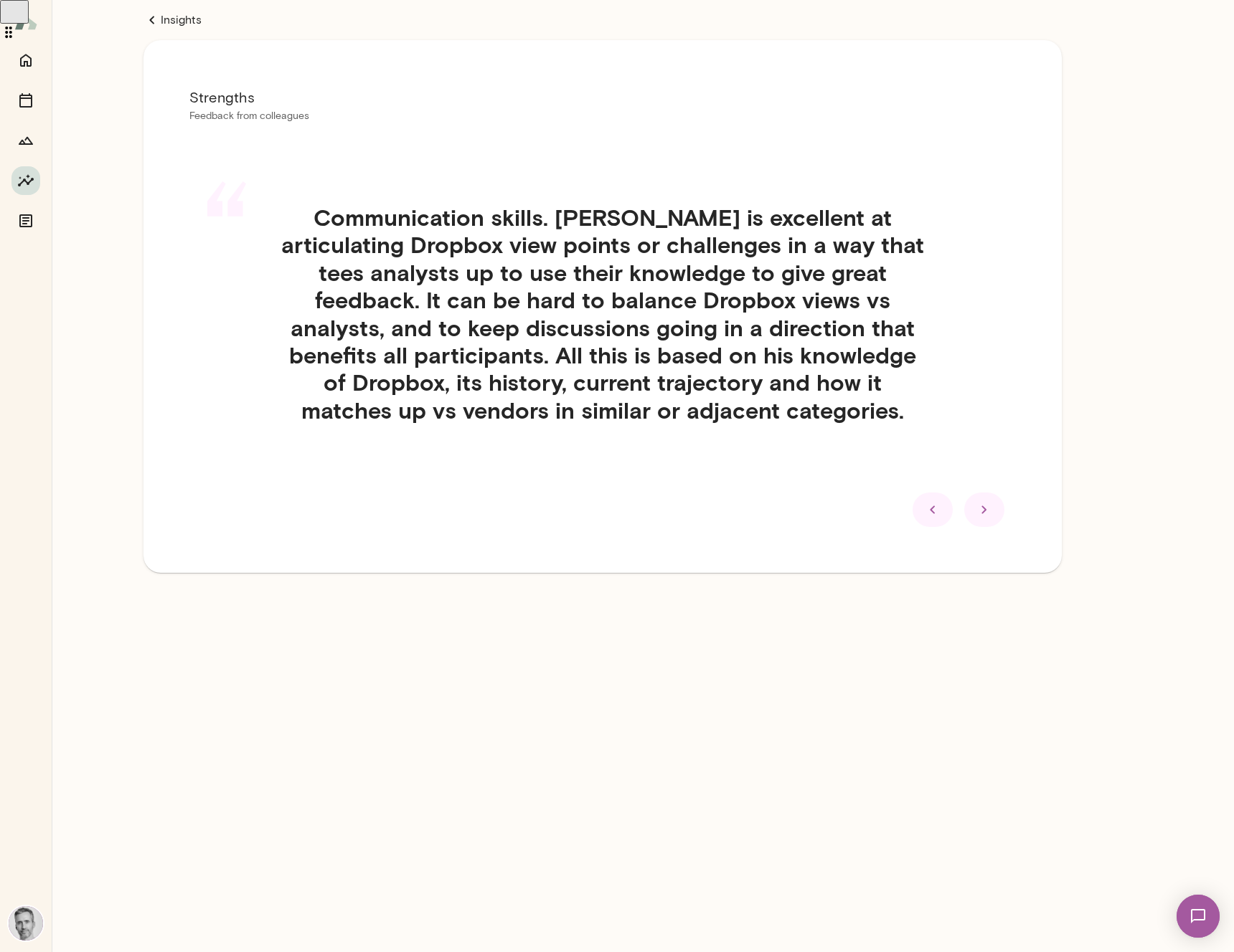
click at [928, 499] on div at bounding box center [933, 509] width 41 height 34
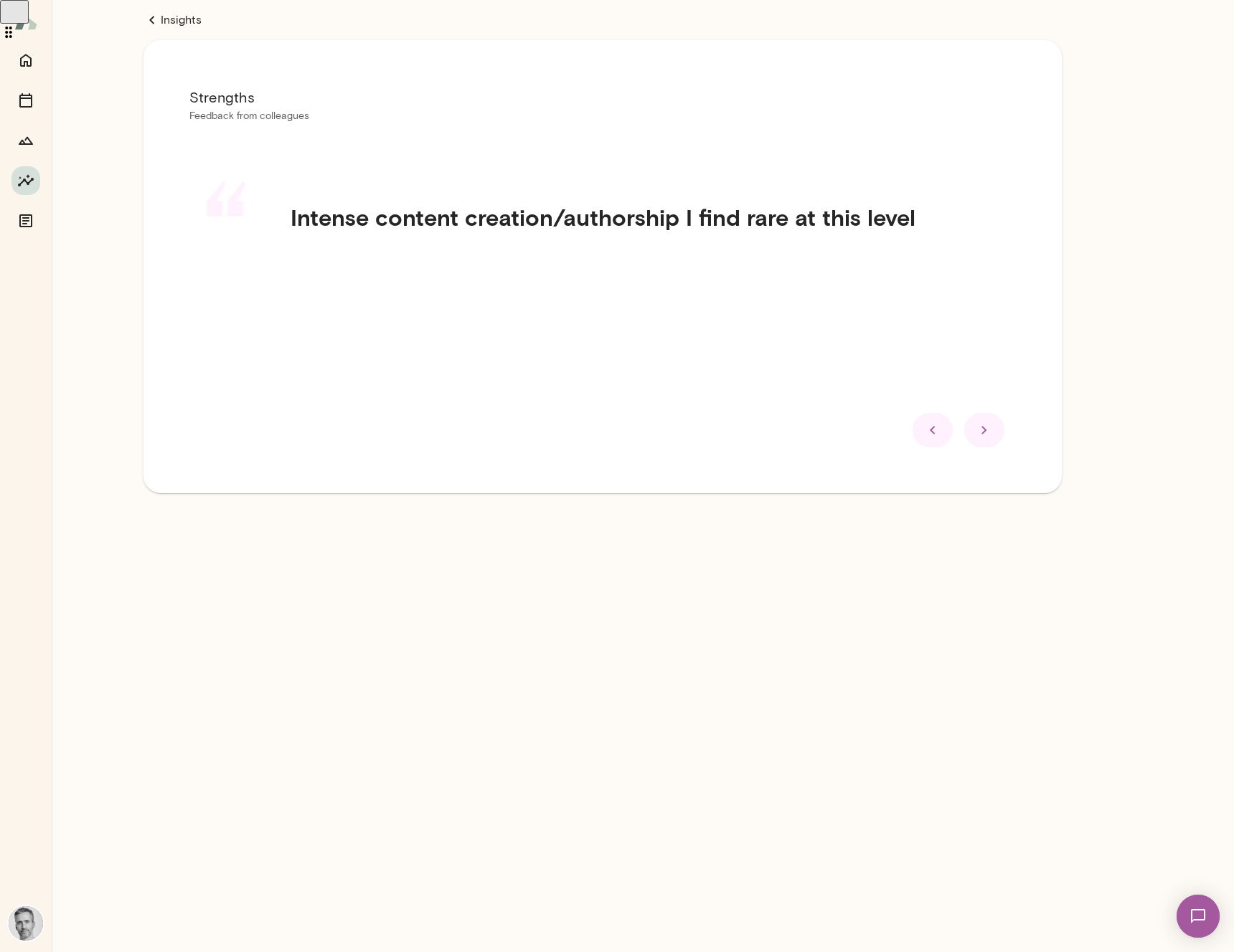
click at [930, 426] on icon at bounding box center [933, 430] width 18 height 18
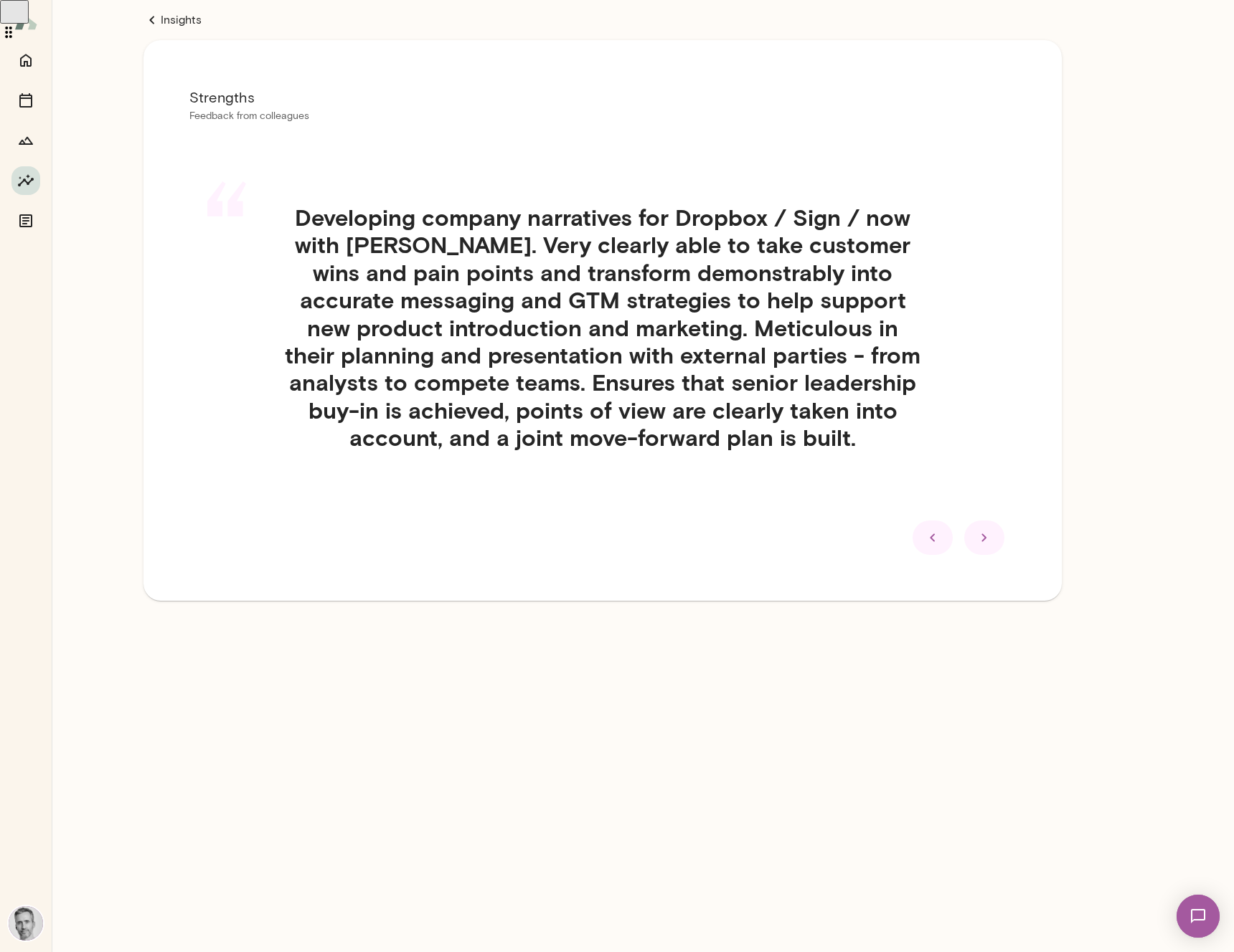
click at [930, 532] on icon at bounding box center [933, 538] width 18 height 18
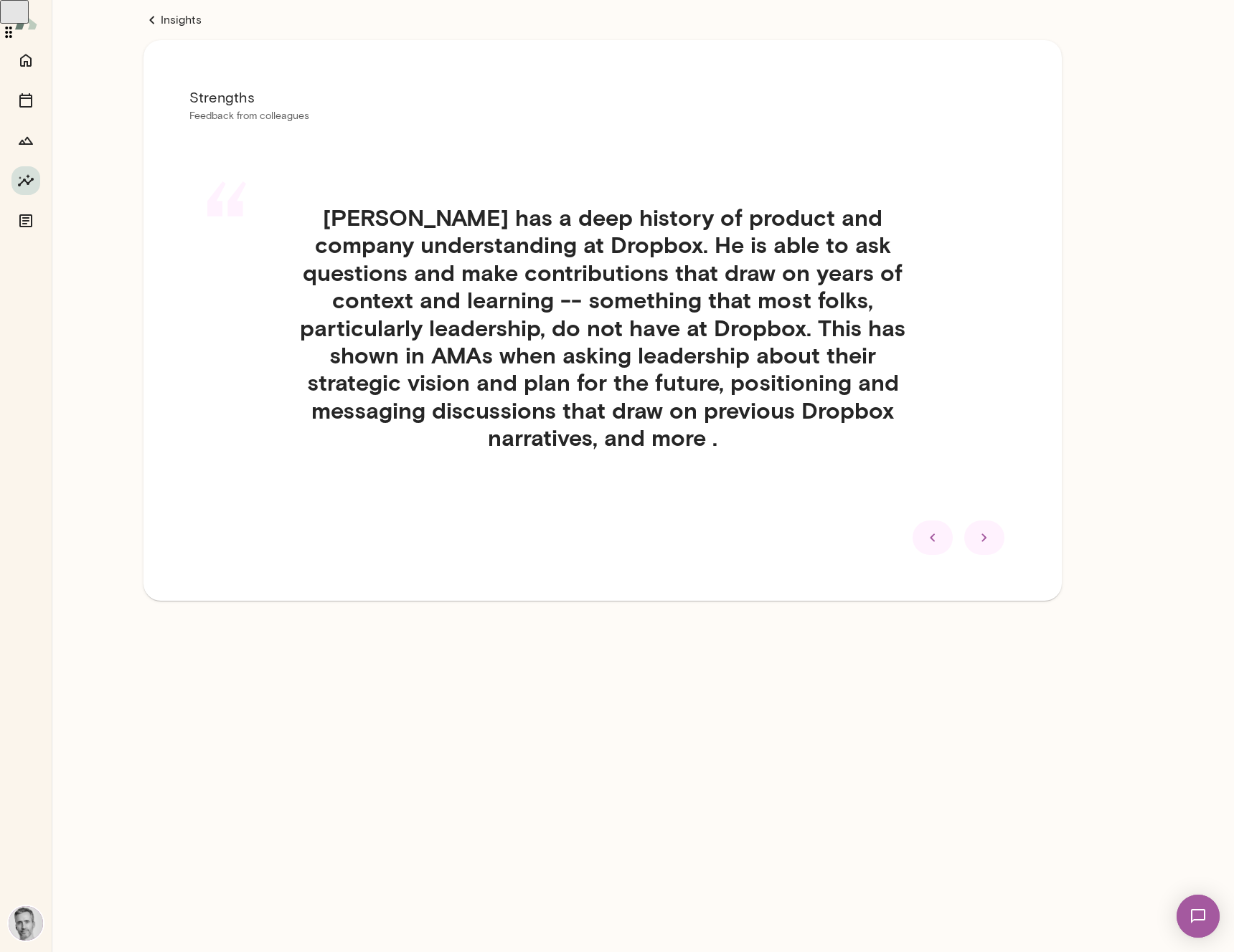
click at [930, 532] on icon at bounding box center [933, 538] width 18 height 18
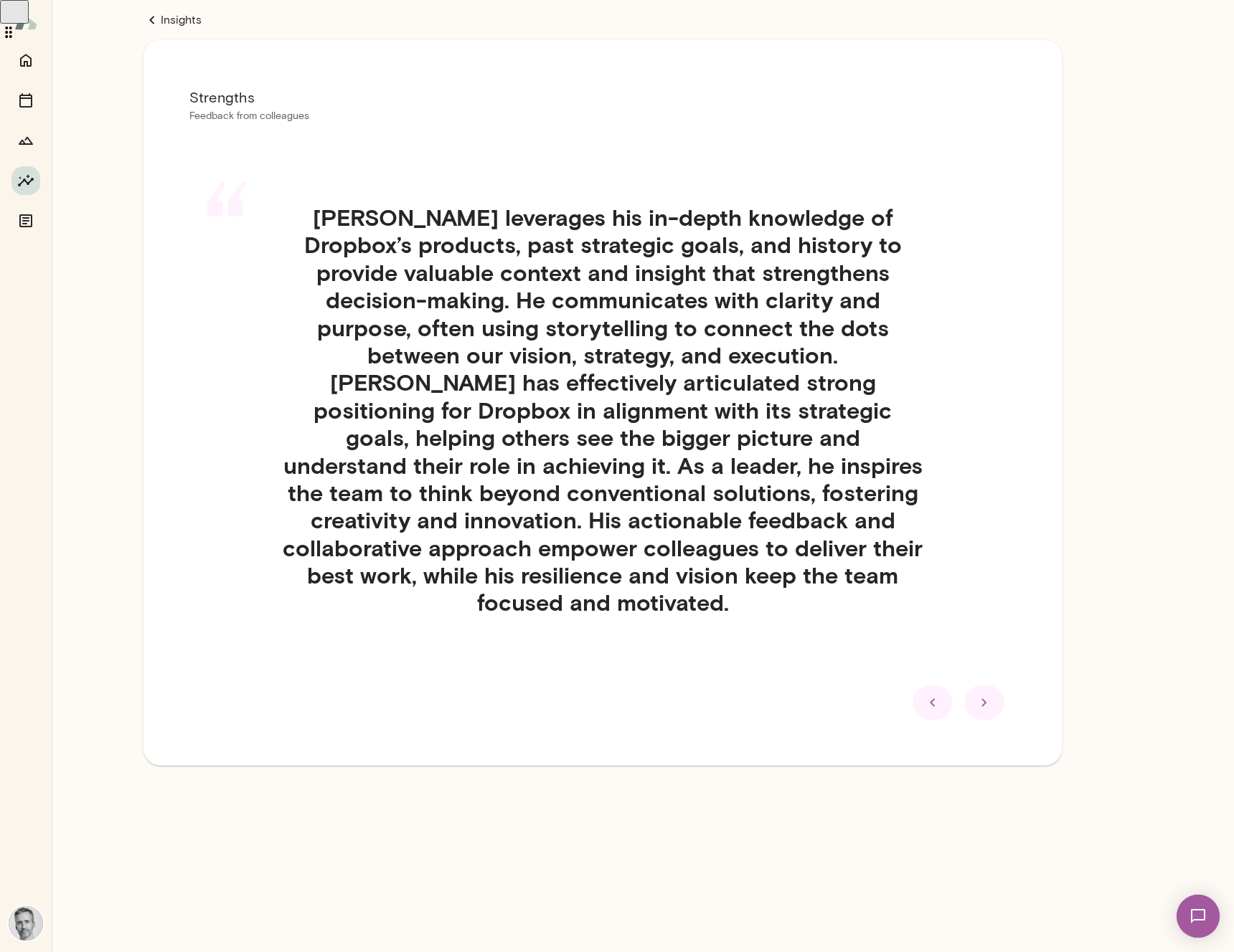
click at [936, 694] on icon at bounding box center [933, 703] width 18 height 18
